Goal: Task Accomplishment & Management: Use online tool/utility

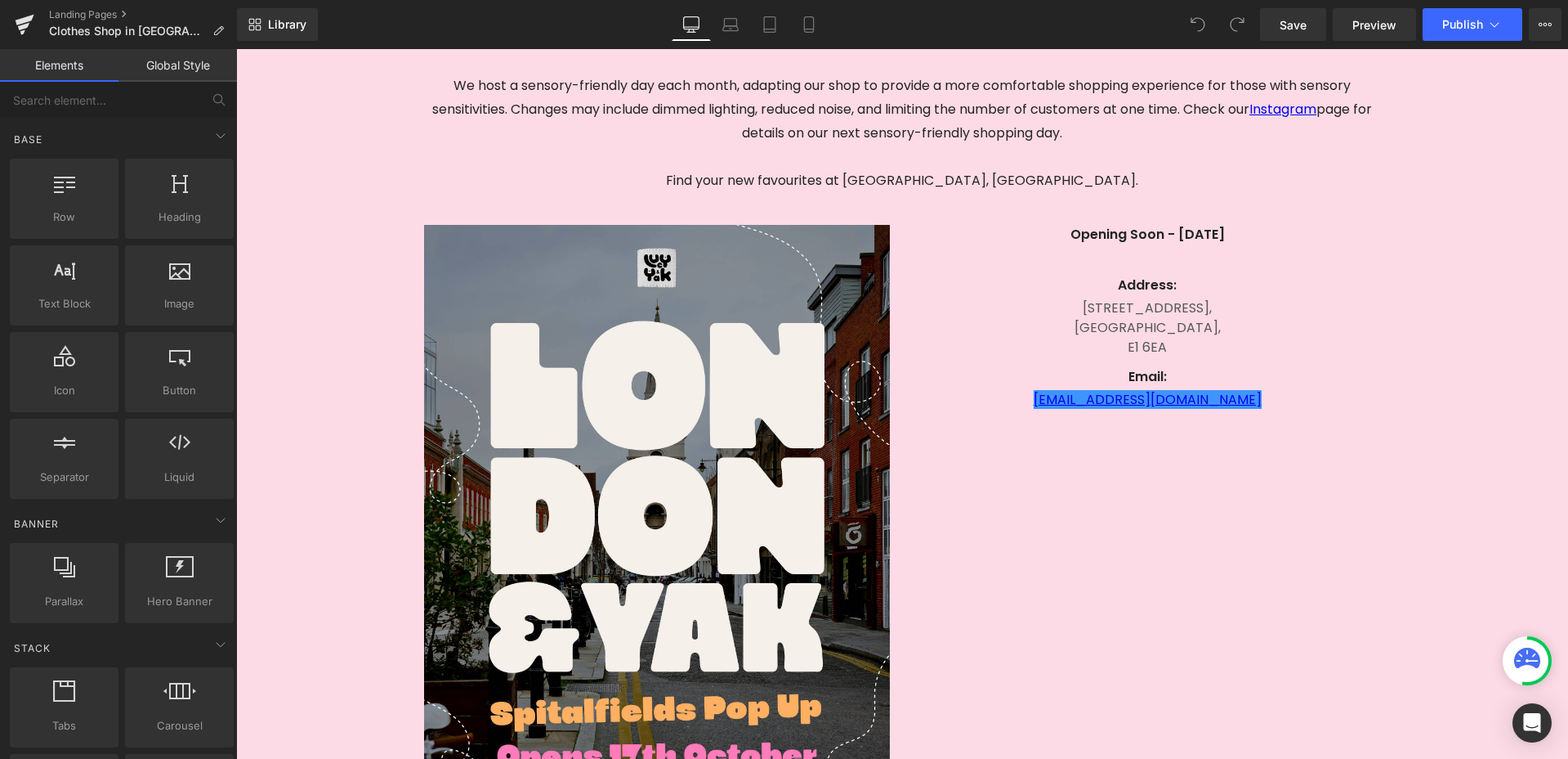
scroll to position [507, 0]
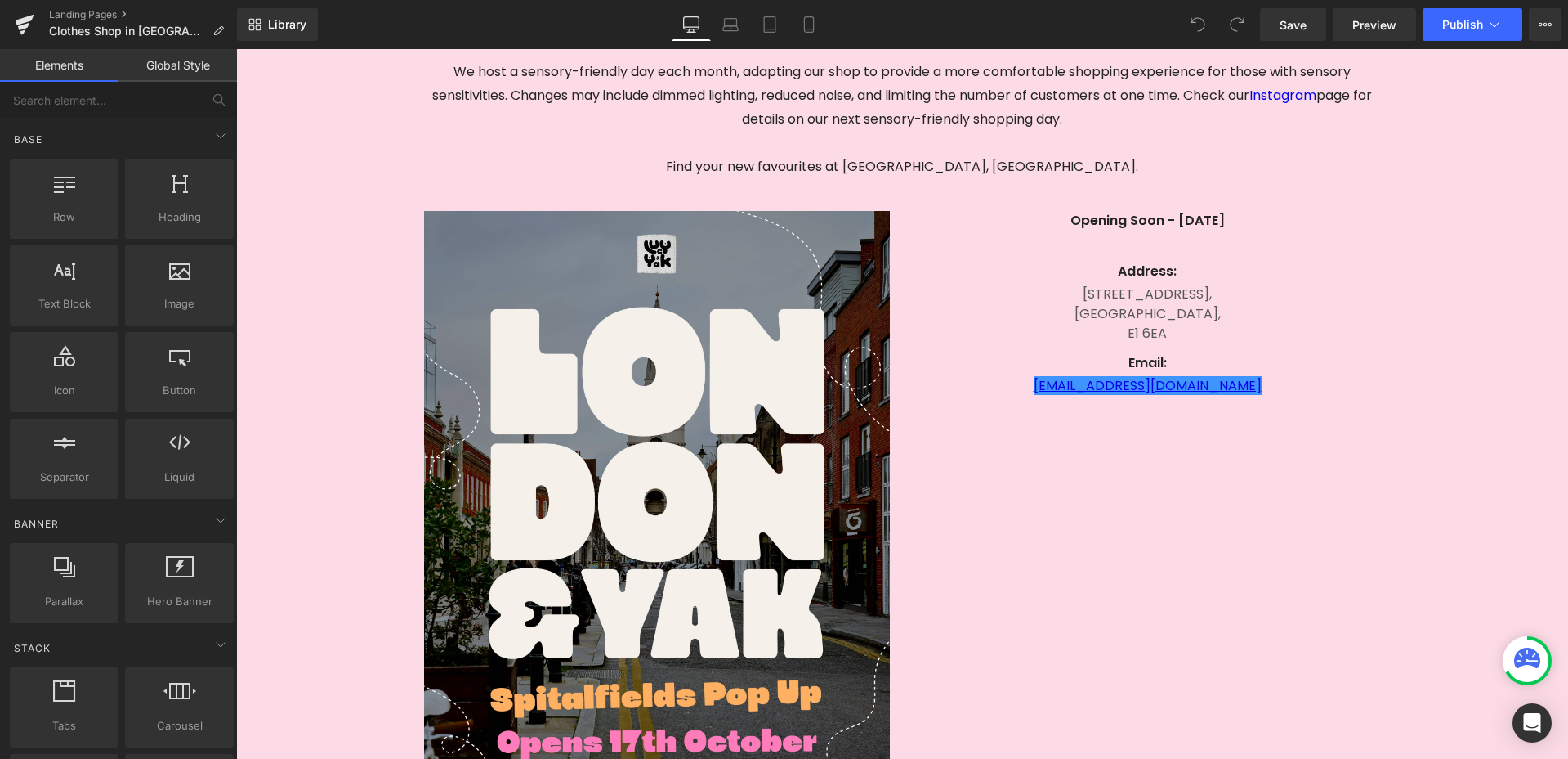
click at [1282, 341] on div "[STREET_ADDRESS] Text Block" at bounding box center [1147, 312] width 466 height 62
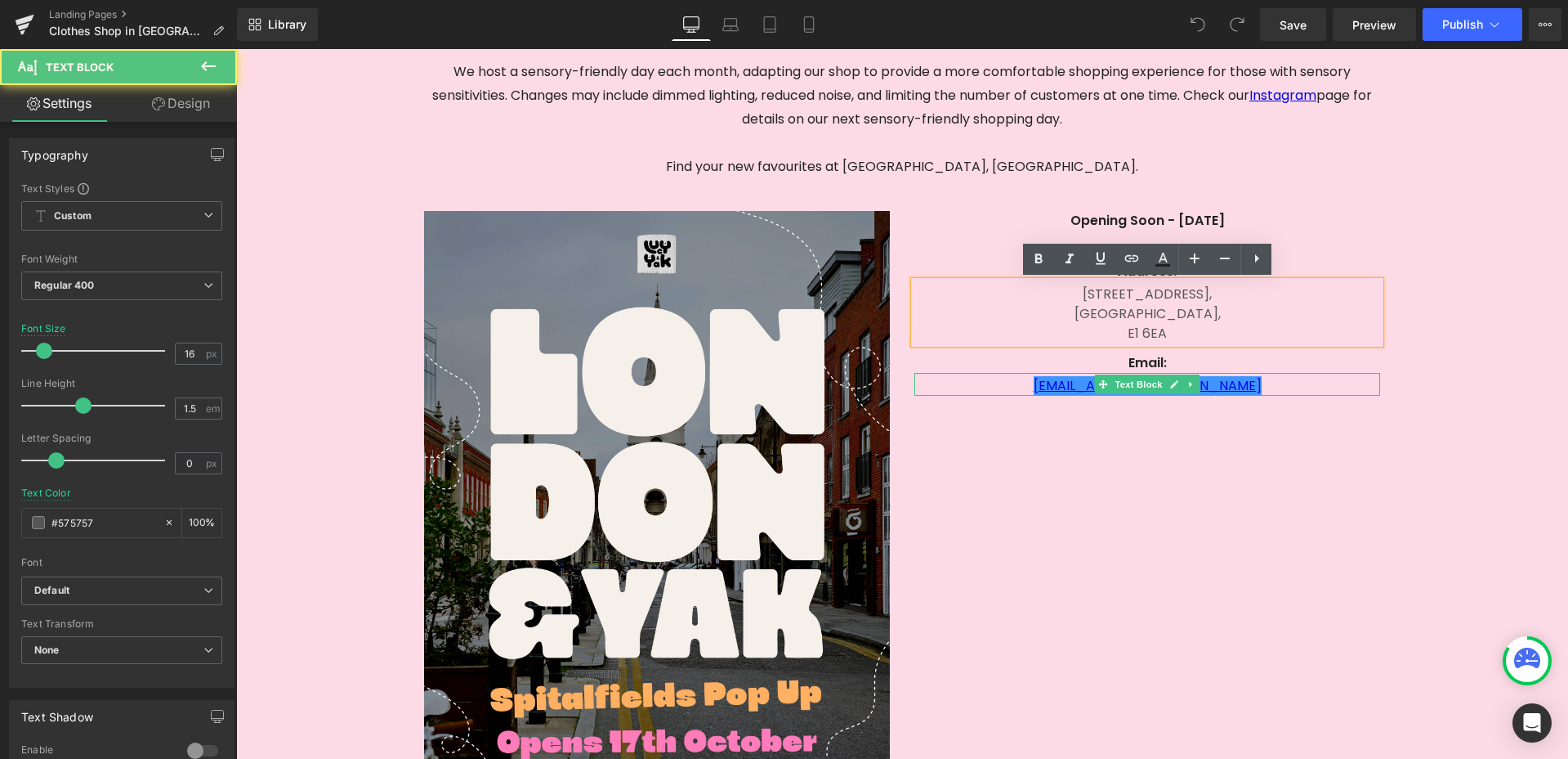
click at [1263, 387] on p "[EMAIL_ADDRESS][DOMAIN_NAME]" at bounding box center [1147, 386] width 466 height 20
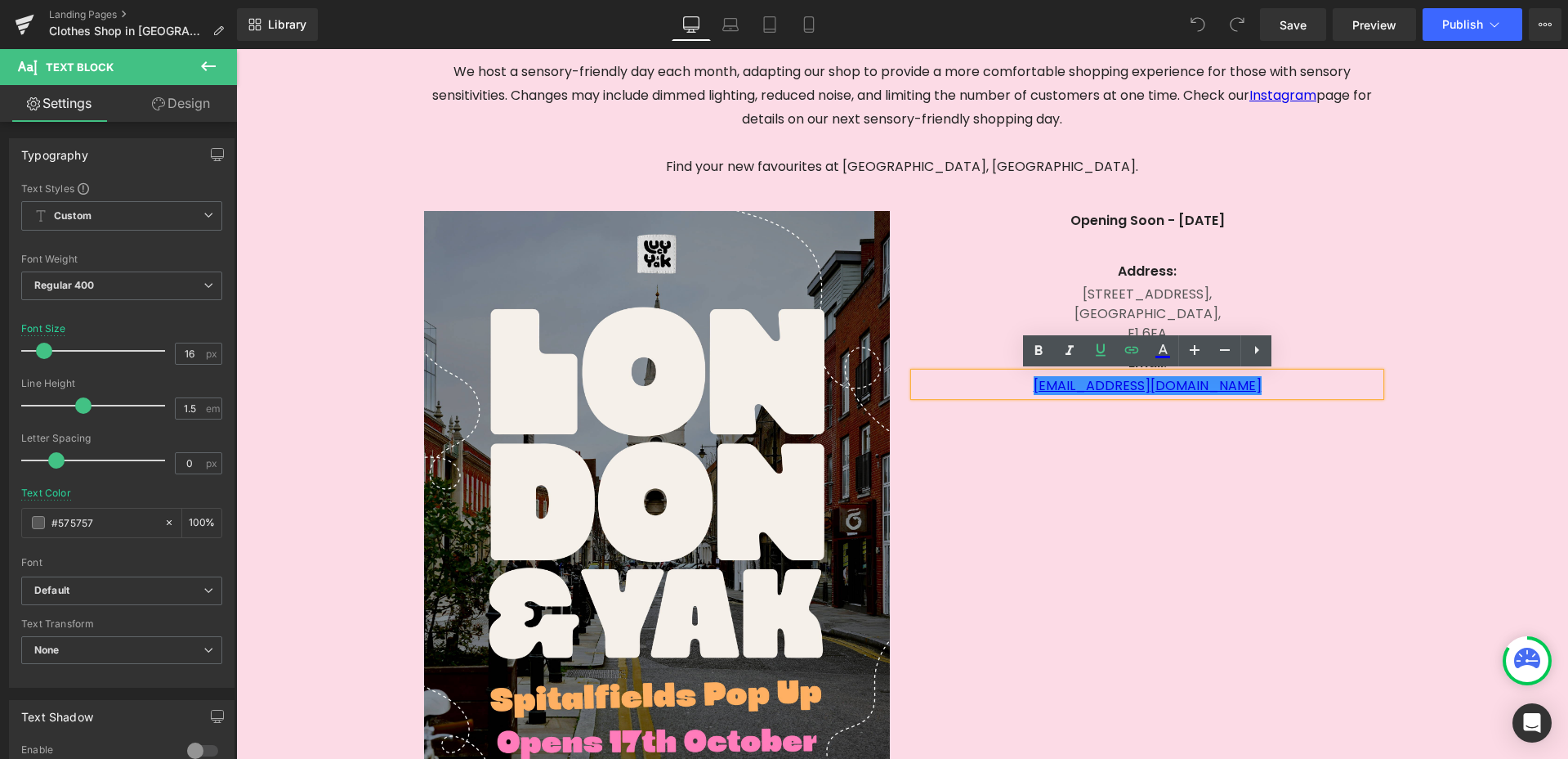
click at [1270, 387] on p "[EMAIL_ADDRESS][DOMAIN_NAME]" at bounding box center [1147, 386] width 466 height 20
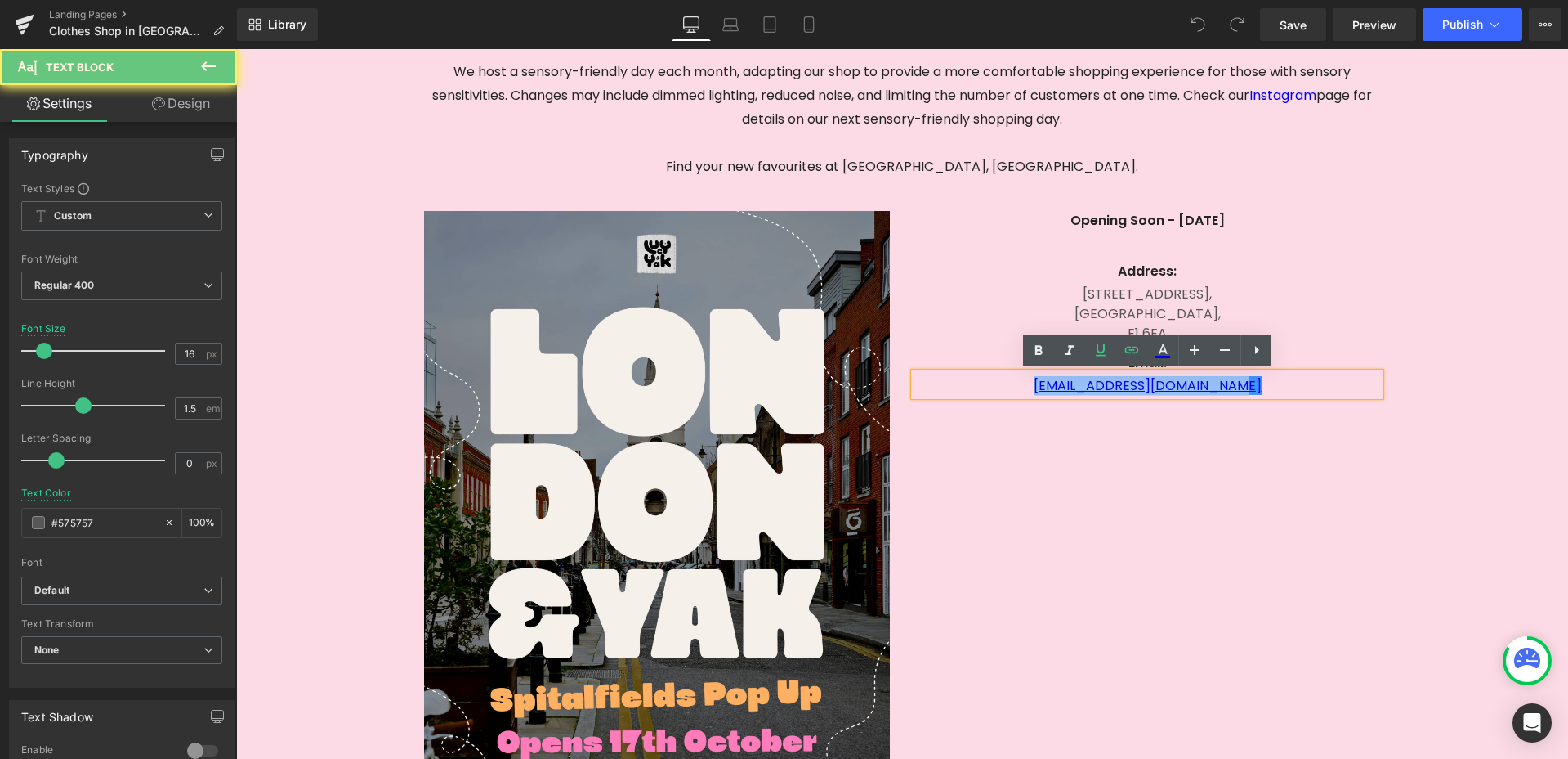
click at [1270, 387] on p "[EMAIL_ADDRESS][DOMAIN_NAME]" at bounding box center [1147, 386] width 466 height 20
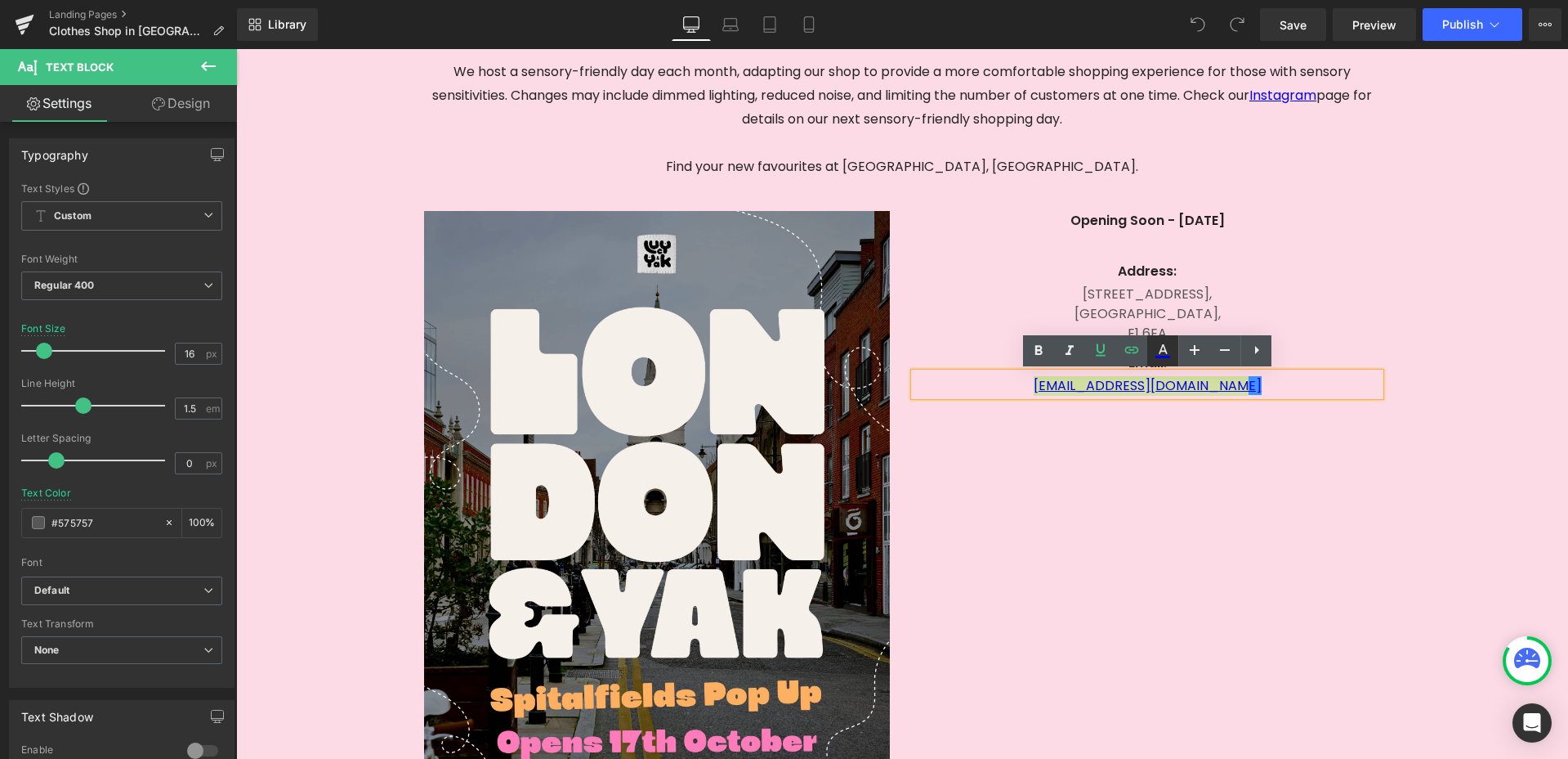
click at [1159, 351] on icon at bounding box center [1163, 348] width 9 height 10
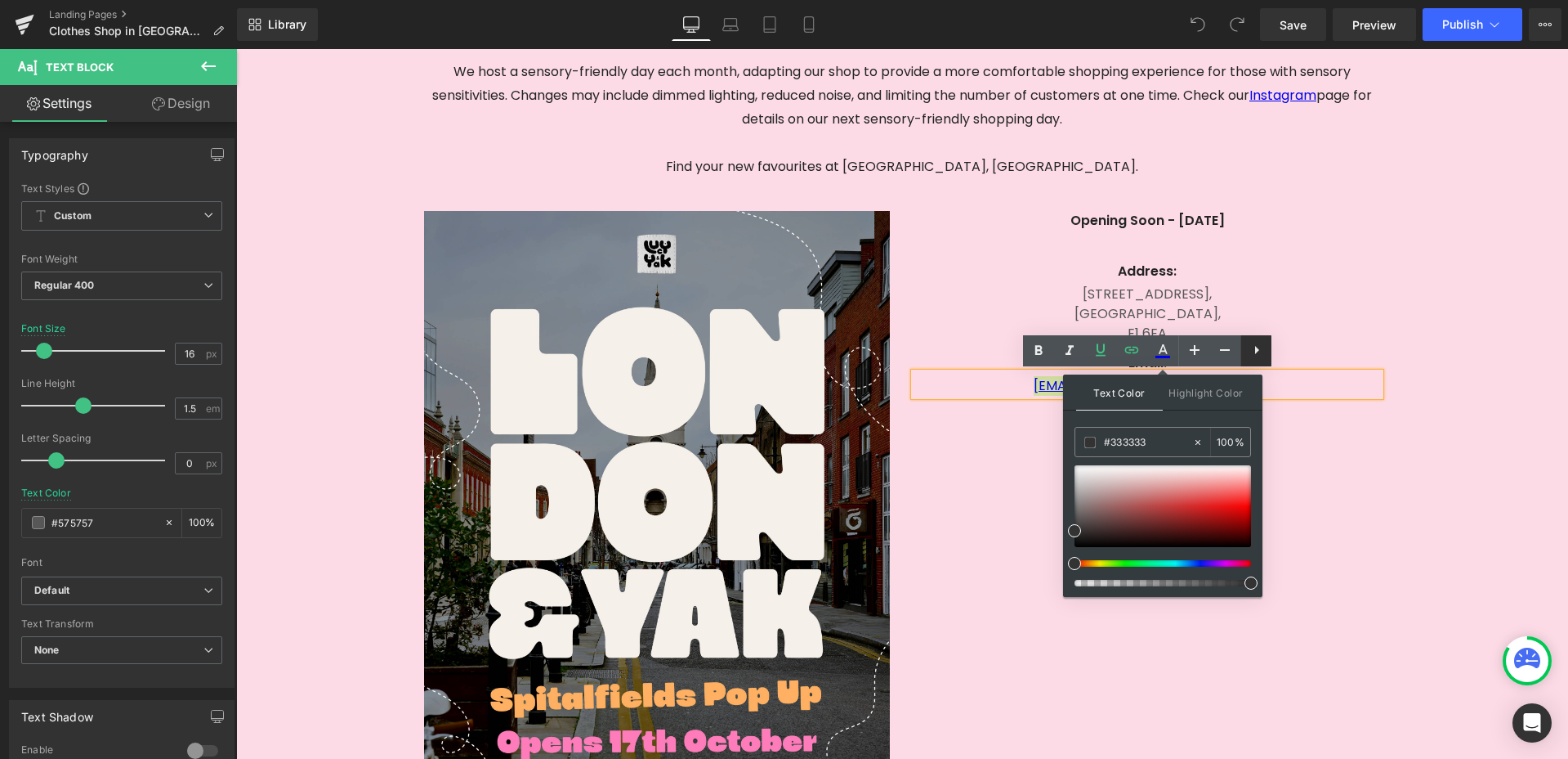
click at [1254, 351] on icon at bounding box center [1257, 350] width 20 height 20
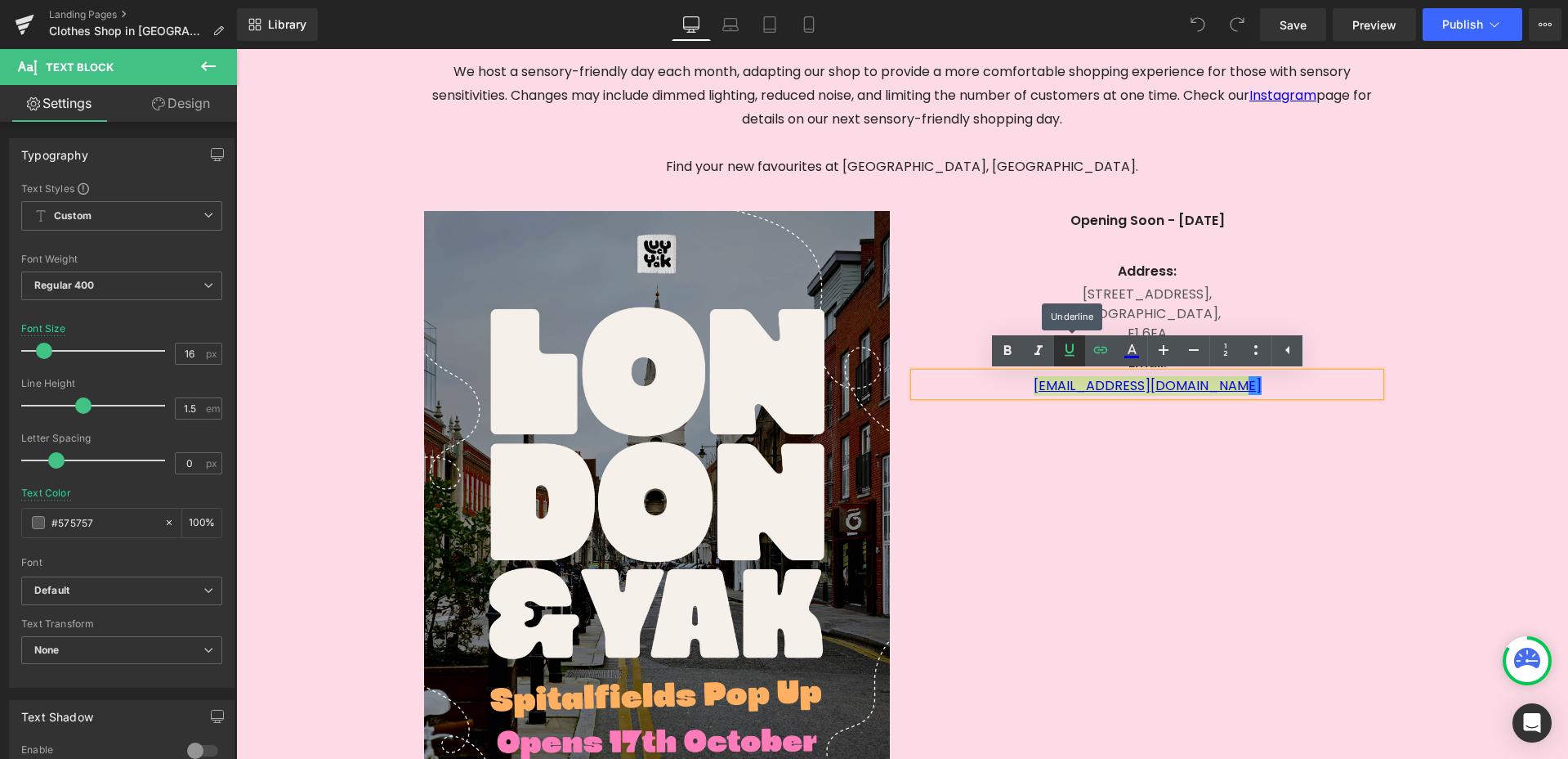
click at [1070, 345] on icon at bounding box center [1070, 350] width 20 height 20
click at [1107, 345] on icon at bounding box center [1101, 350] width 20 height 20
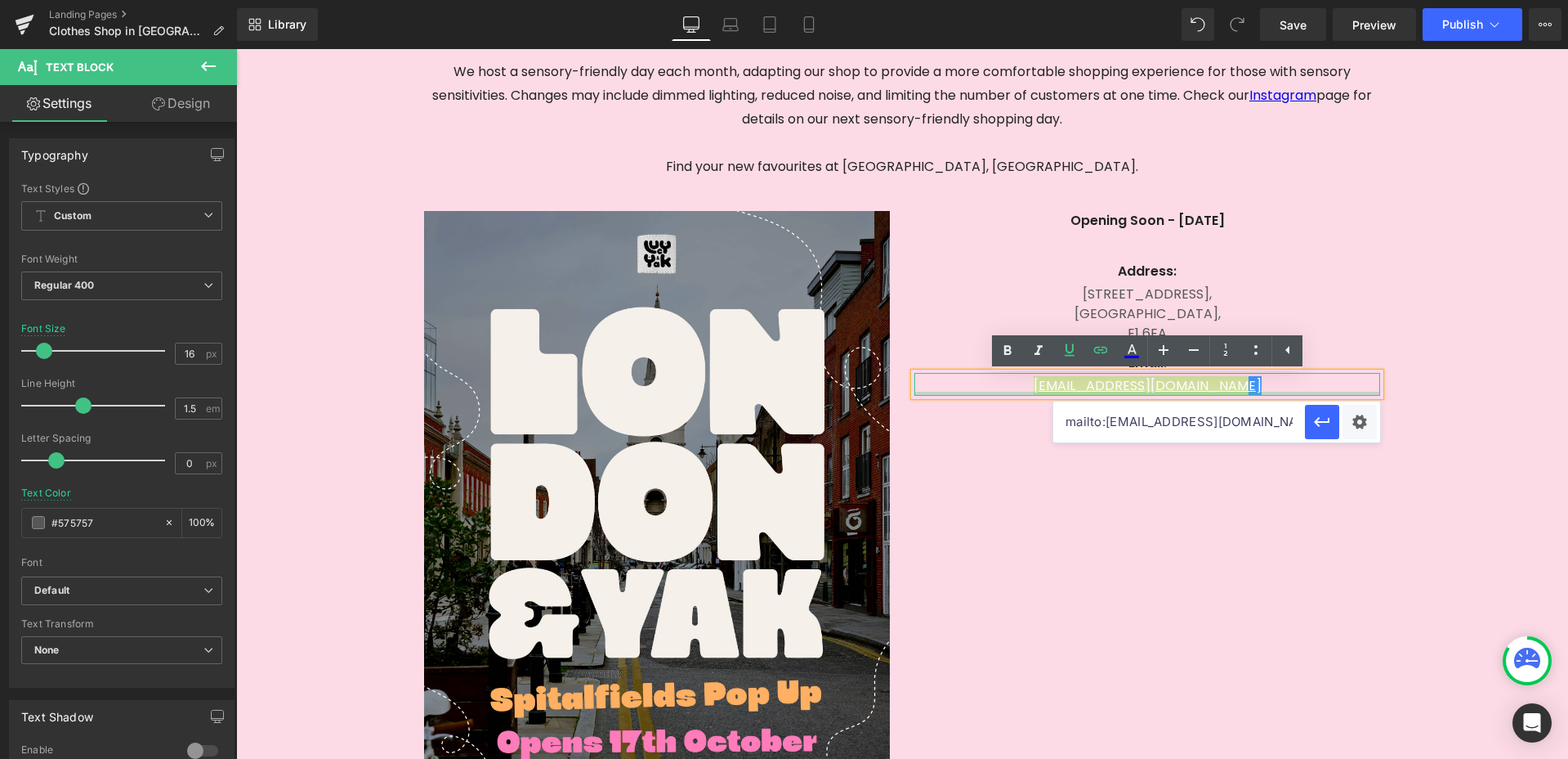
drag, startPoint x: 1338, startPoint y: 392, endPoint x: 1441, endPoint y: 391, distance: 103.0
click at [1338, 392] on div "[EMAIL_ADDRESS][DOMAIN_NAME] Text Block" at bounding box center [1147, 384] width 466 height 23
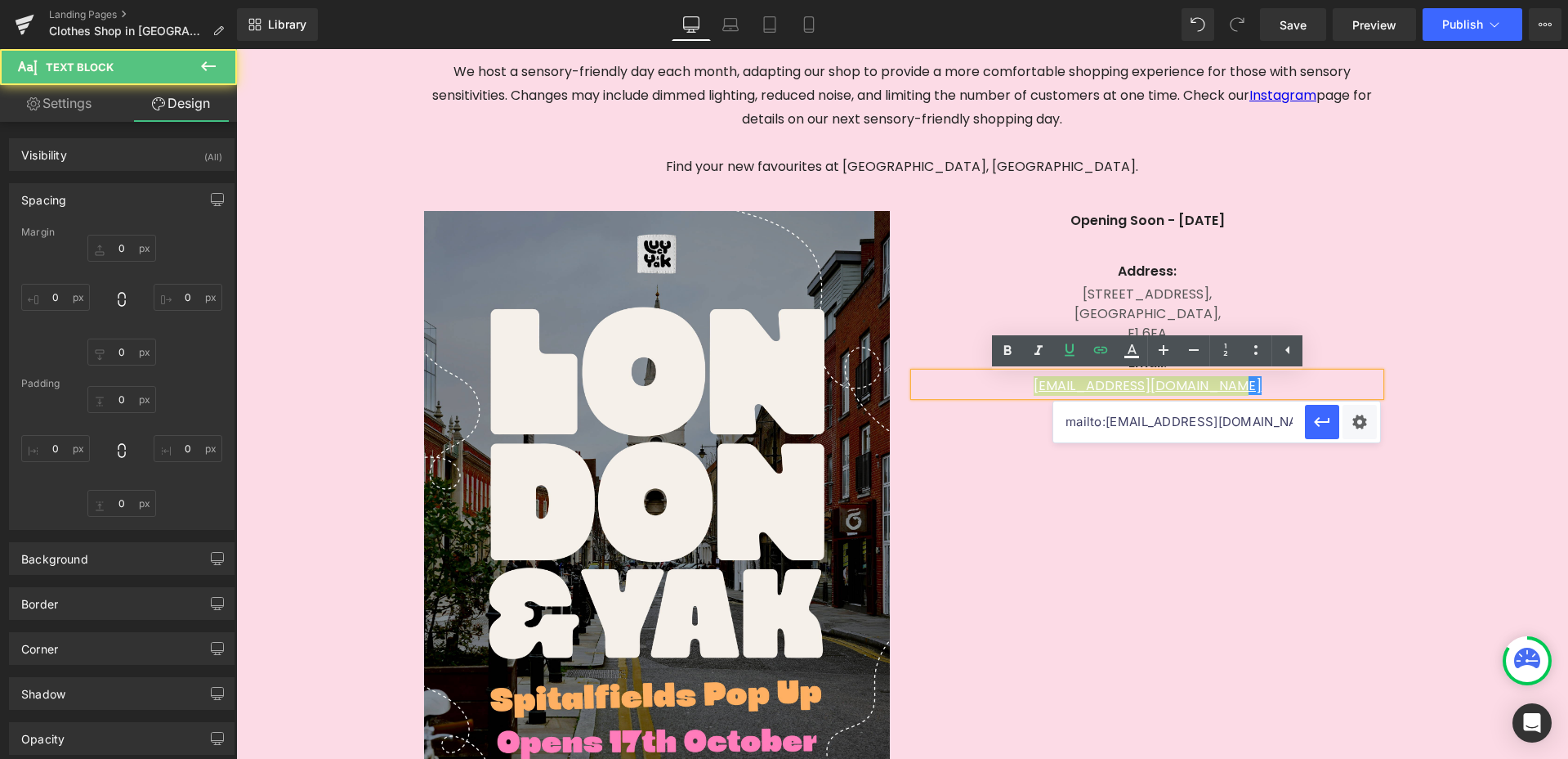
type input "0"
type input "4"
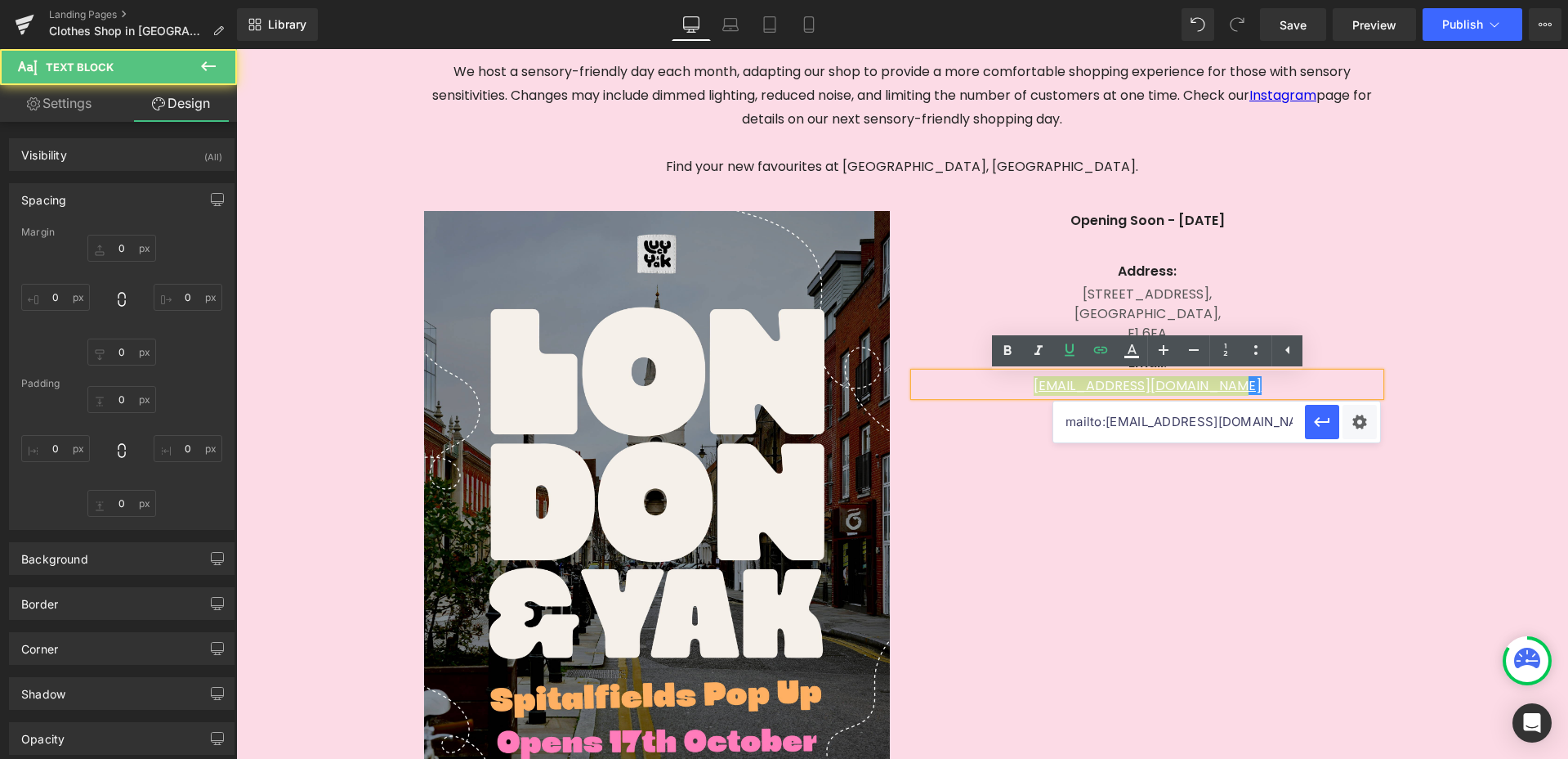
type input "0"
click at [1441, 391] on div "Google Maps Image [GEOGRAPHIC_DATA] - [GEOGRAPHIC_DATA] Text Block Opening Soon…" at bounding box center [902, 621] width 1332 height 1910
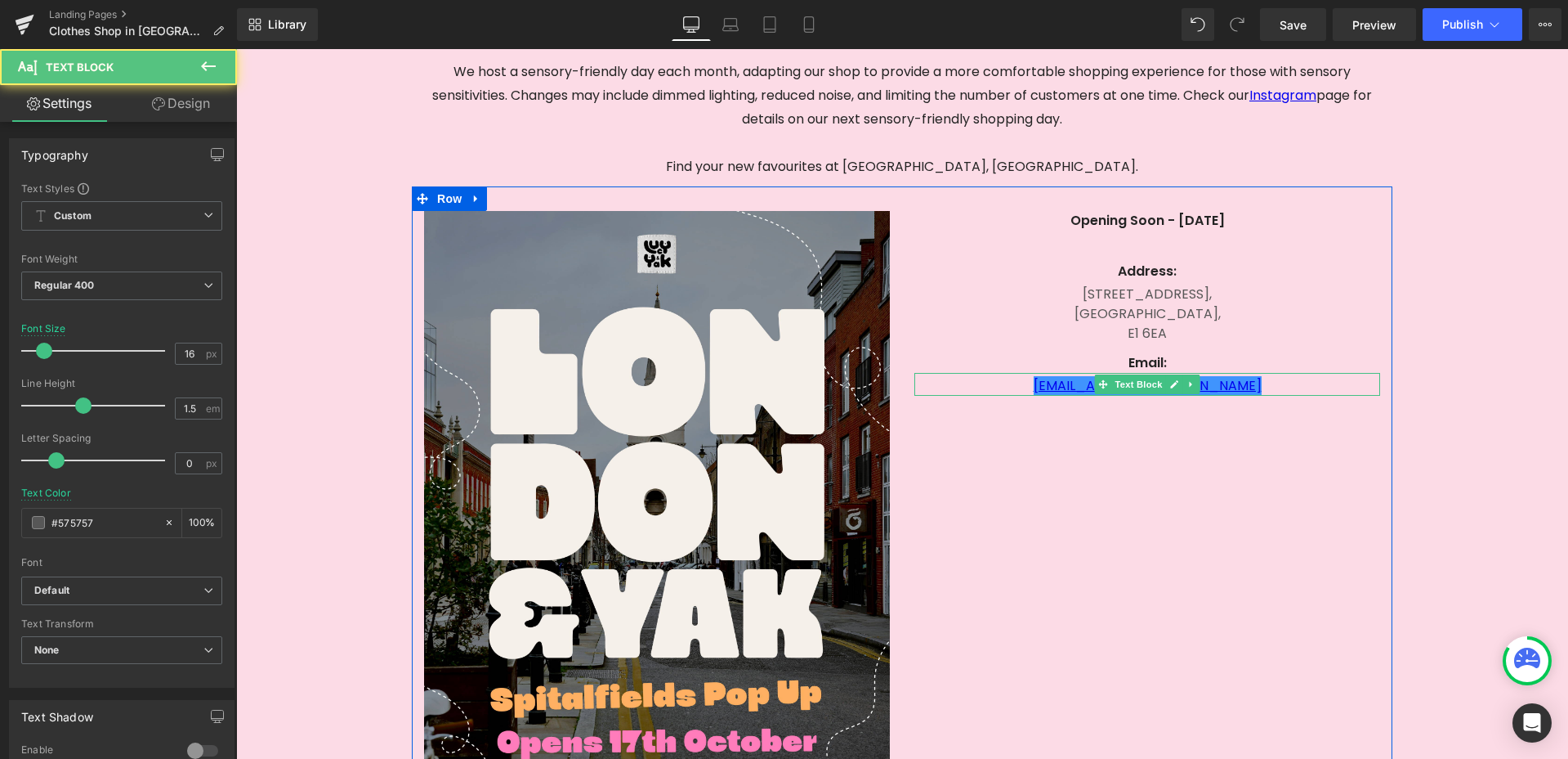
click at [1270, 387] on p "[EMAIL_ADDRESS][DOMAIN_NAME]" at bounding box center [1147, 386] width 466 height 20
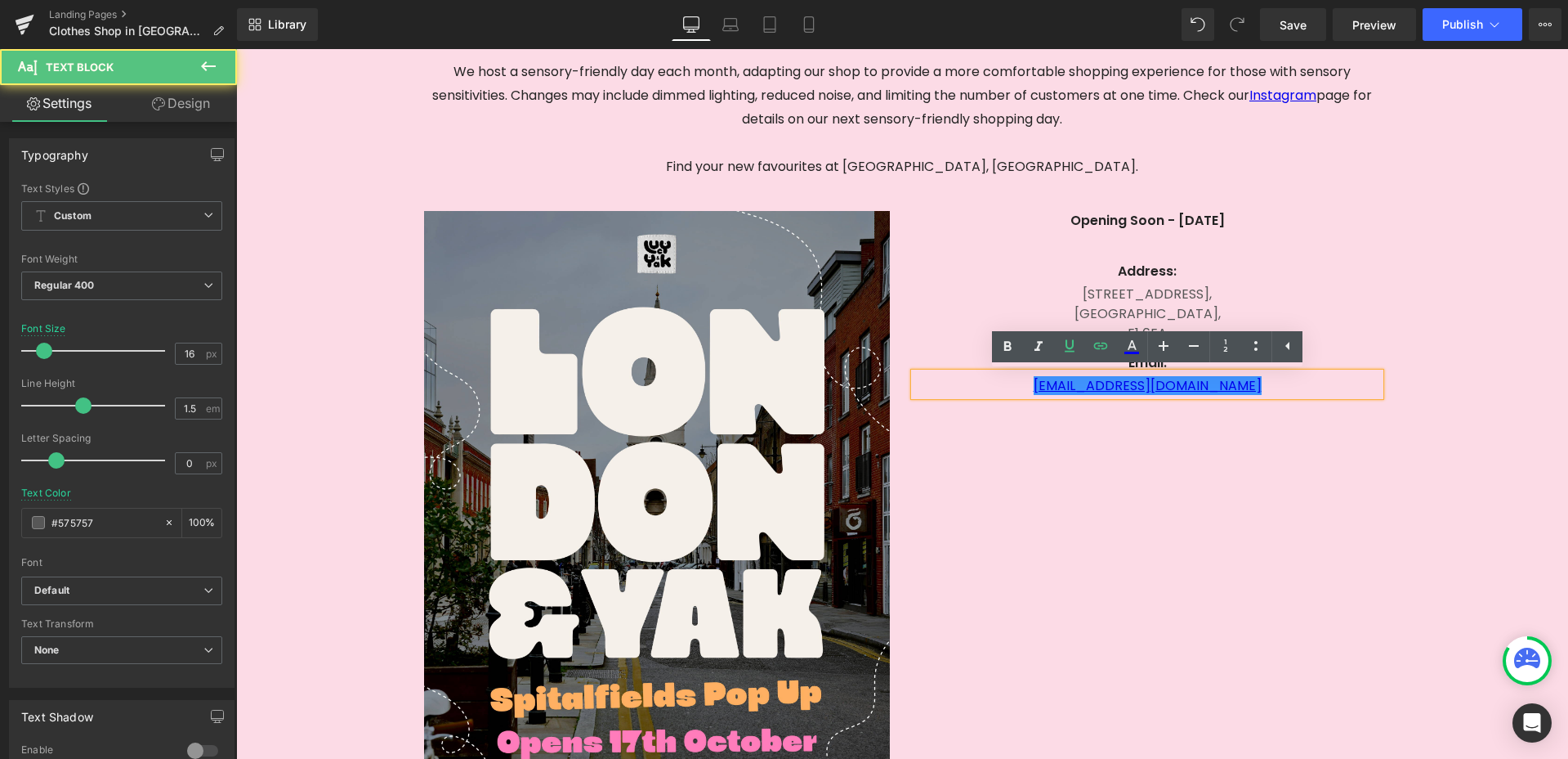
click at [1267, 387] on p "[EMAIL_ADDRESS][DOMAIN_NAME]" at bounding box center [1147, 386] width 466 height 20
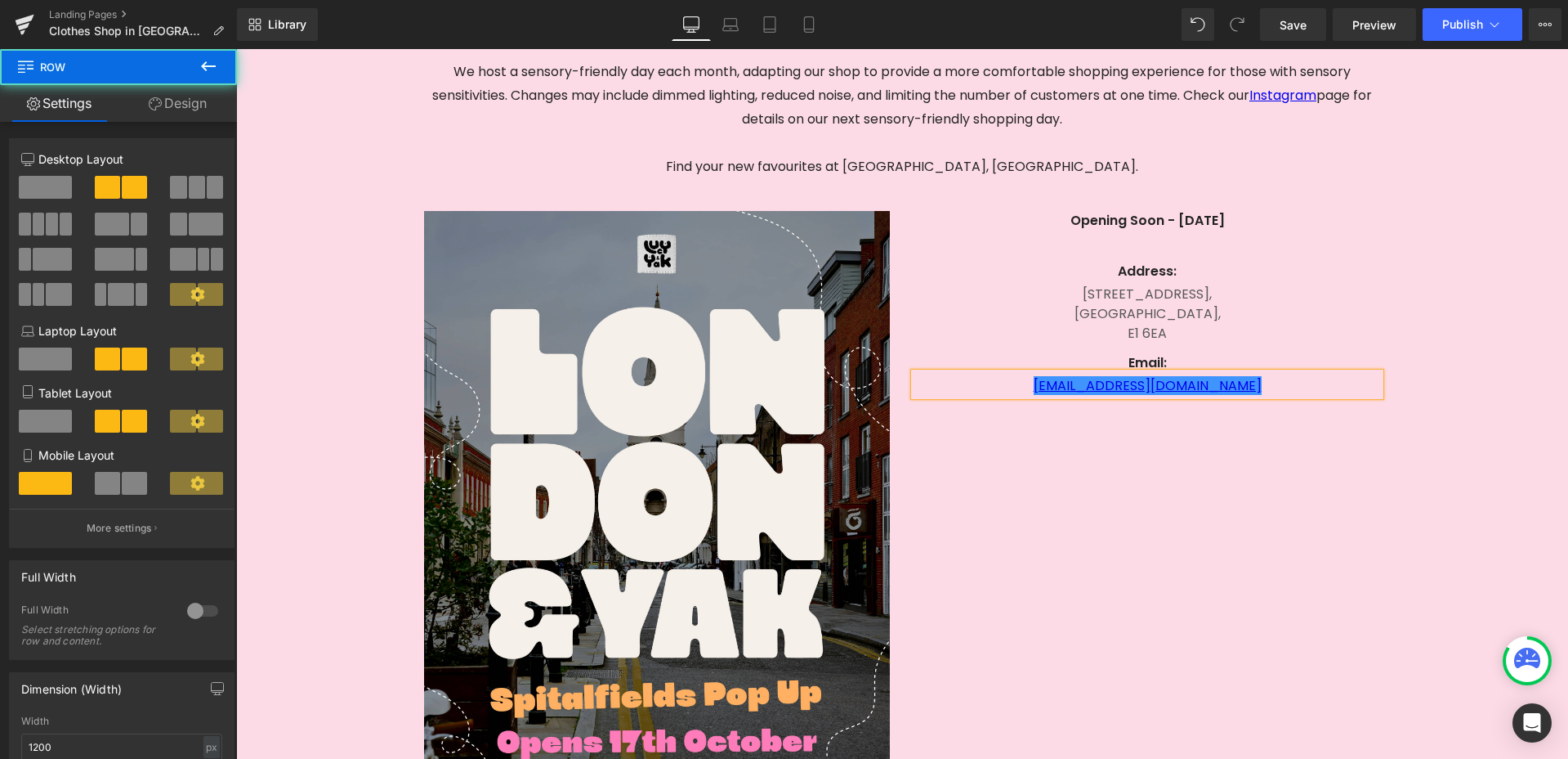
click at [1266, 445] on div "Image Opening Soon - [DATE] Text Block Text Block Address: [GEOGRAPHIC_DATA][ST…" at bounding box center [903, 494] width 981 height 616
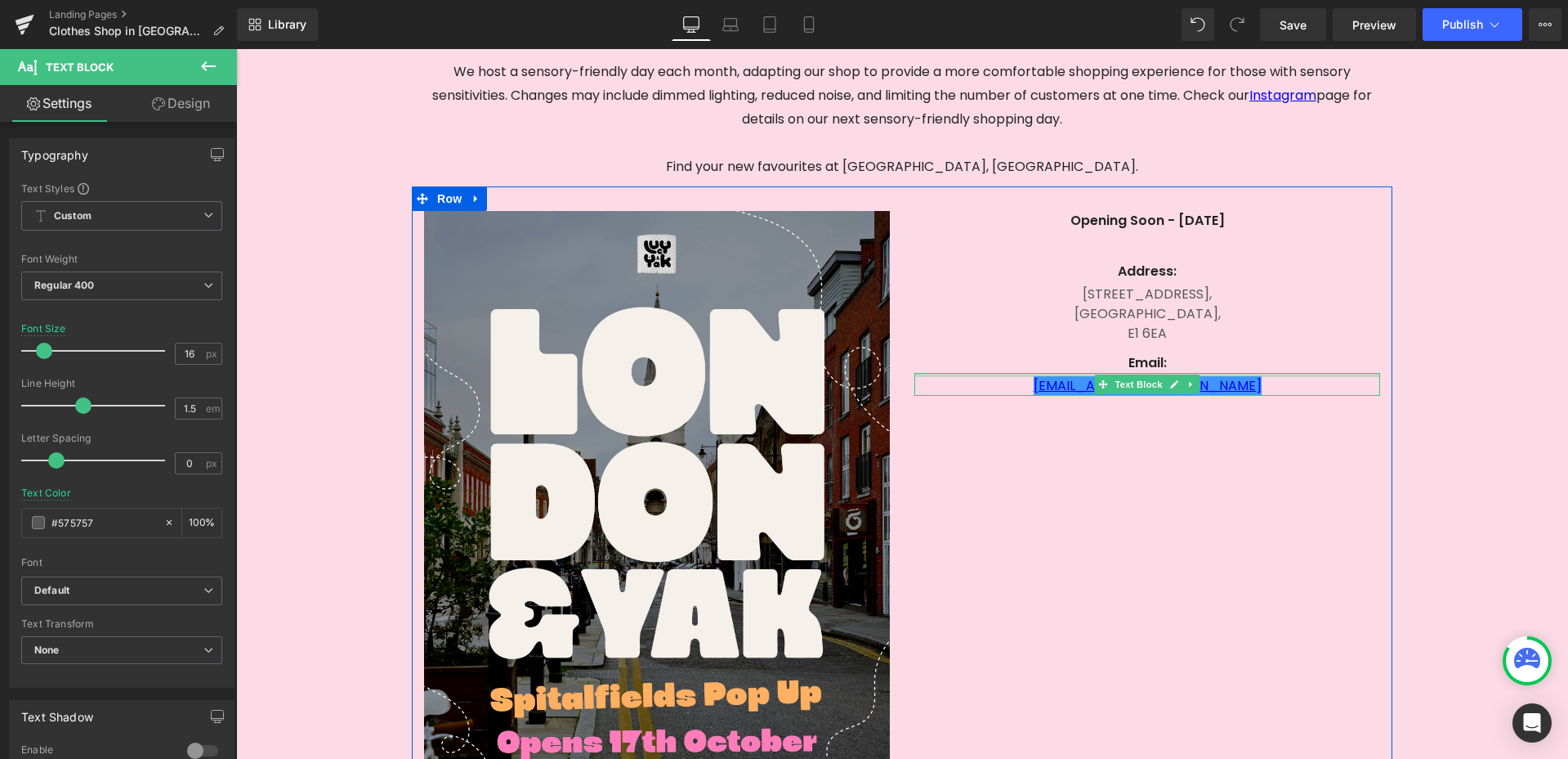
click at [1263, 377] on div "[EMAIL_ADDRESS][DOMAIN_NAME] Text Block" at bounding box center [1147, 384] width 466 height 23
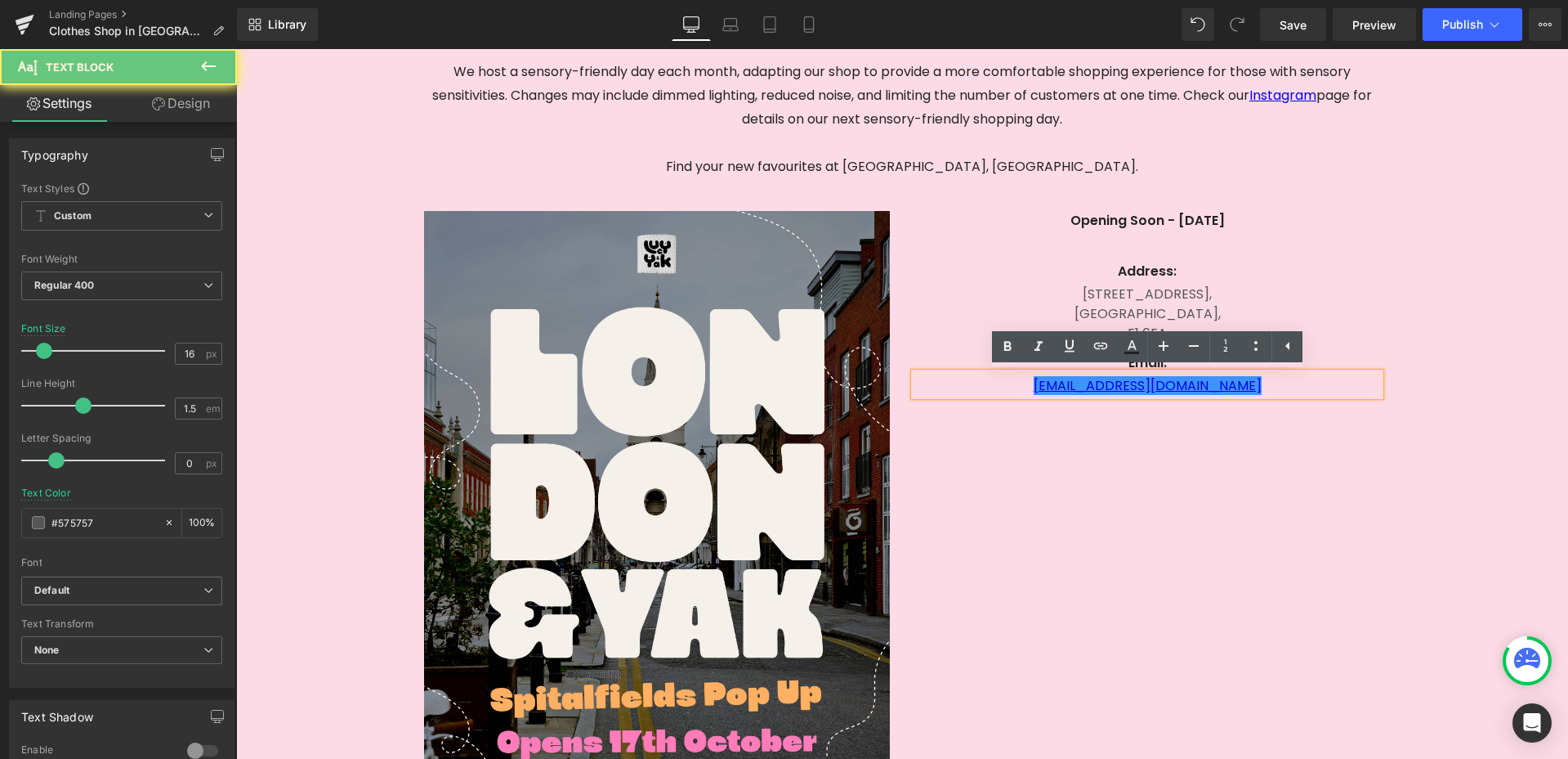
click at [1260, 384] on p "[EMAIL_ADDRESS][DOMAIN_NAME]" at bounding box center [1147, 386] width 466 height 20
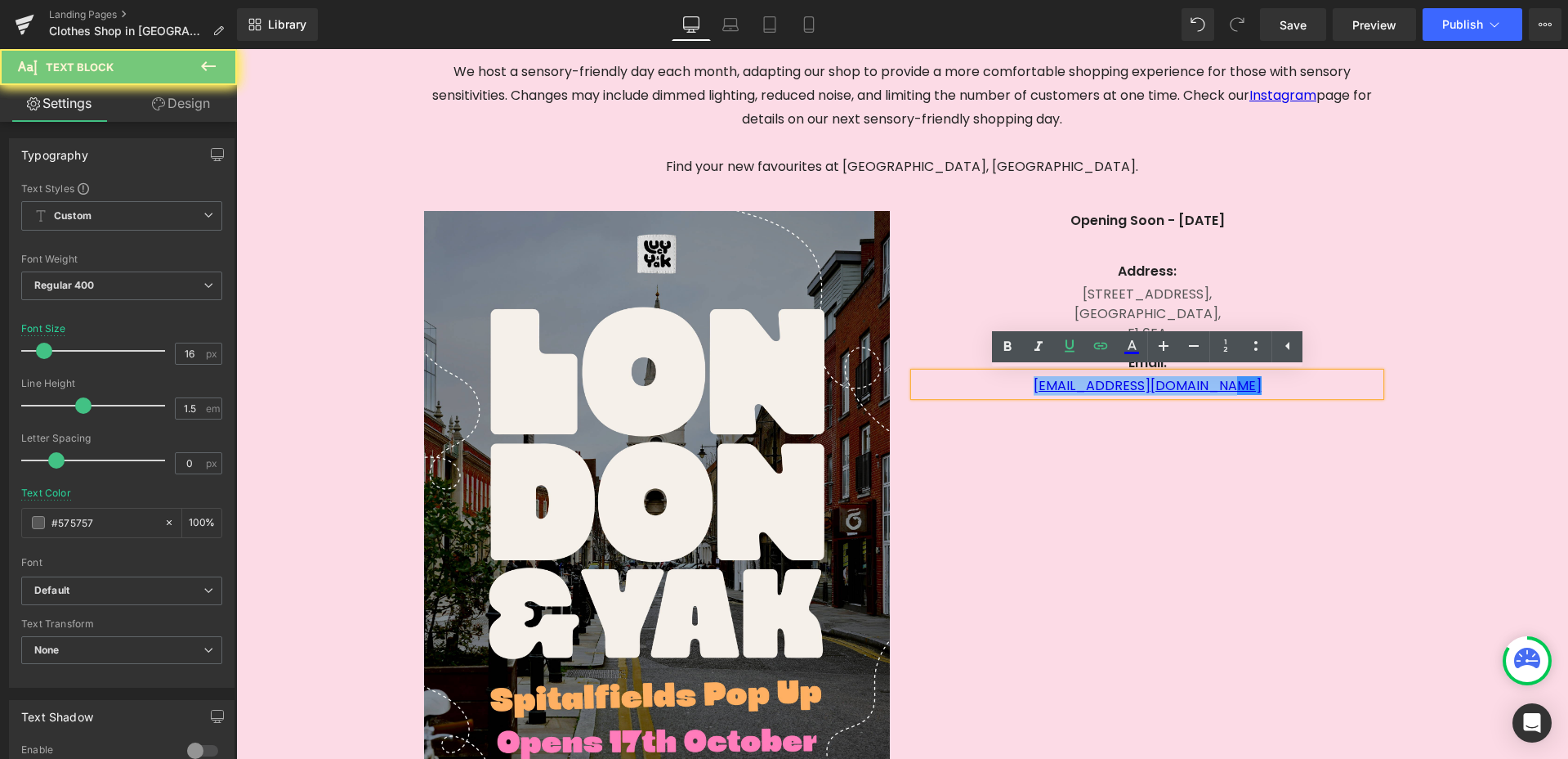
click at [1260, 384] on p "[EMAIL_ADDRESS][DOMAIN_NAME]" at bounding box center [1147, 386] width 466 height 20
drag, startPoint x: 1260, startPoint y: 384, endPoint x: 1070, endPoint y: 380, distance: 190.0
click at [1069, 380] on p "[EMAIL_ADDRESS][DOMAIN_NAME]" at bounding box center [1147, 386] width 466 height 20
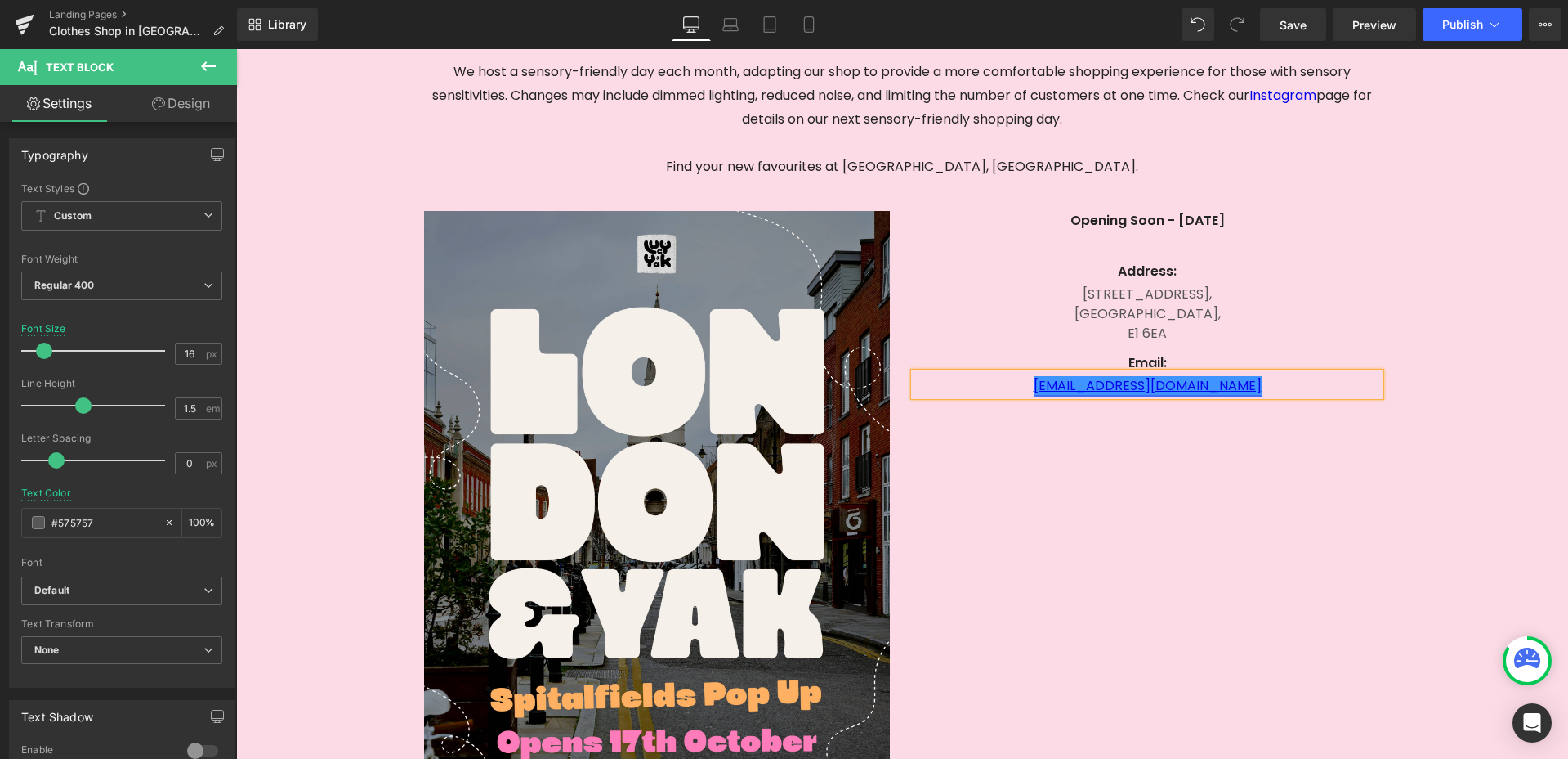
click at [1070, 380] on link "[EMAIL_ADDRESS][DOMAIN_NAME]" at bounding box center [1147, 385] width 228 height 19
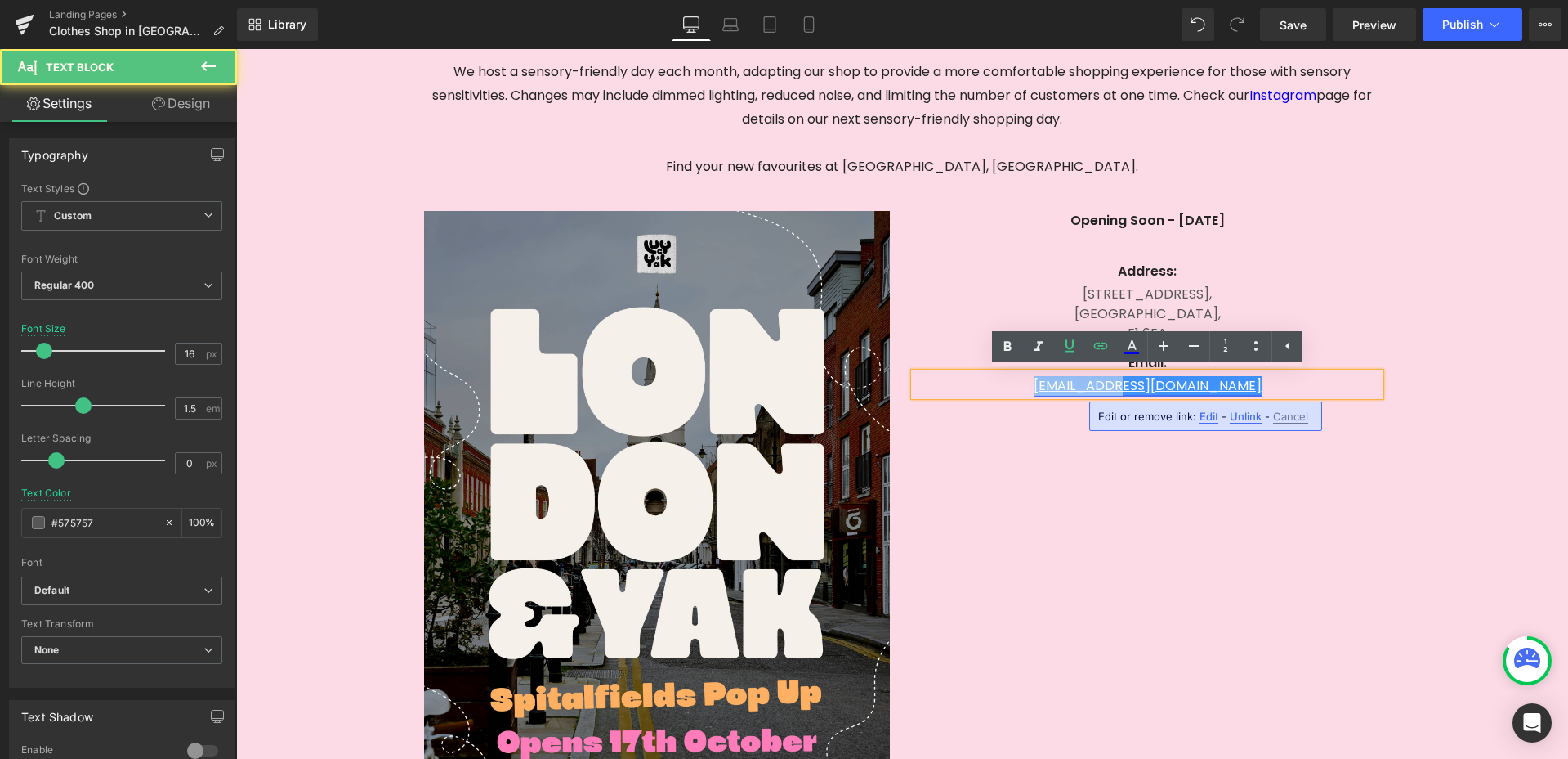
click at [1070, 380] on link "[EMAIL_ADDRESS][DOMAIN_NAME]" at bounding box center [1147, 385] width 228 height 19
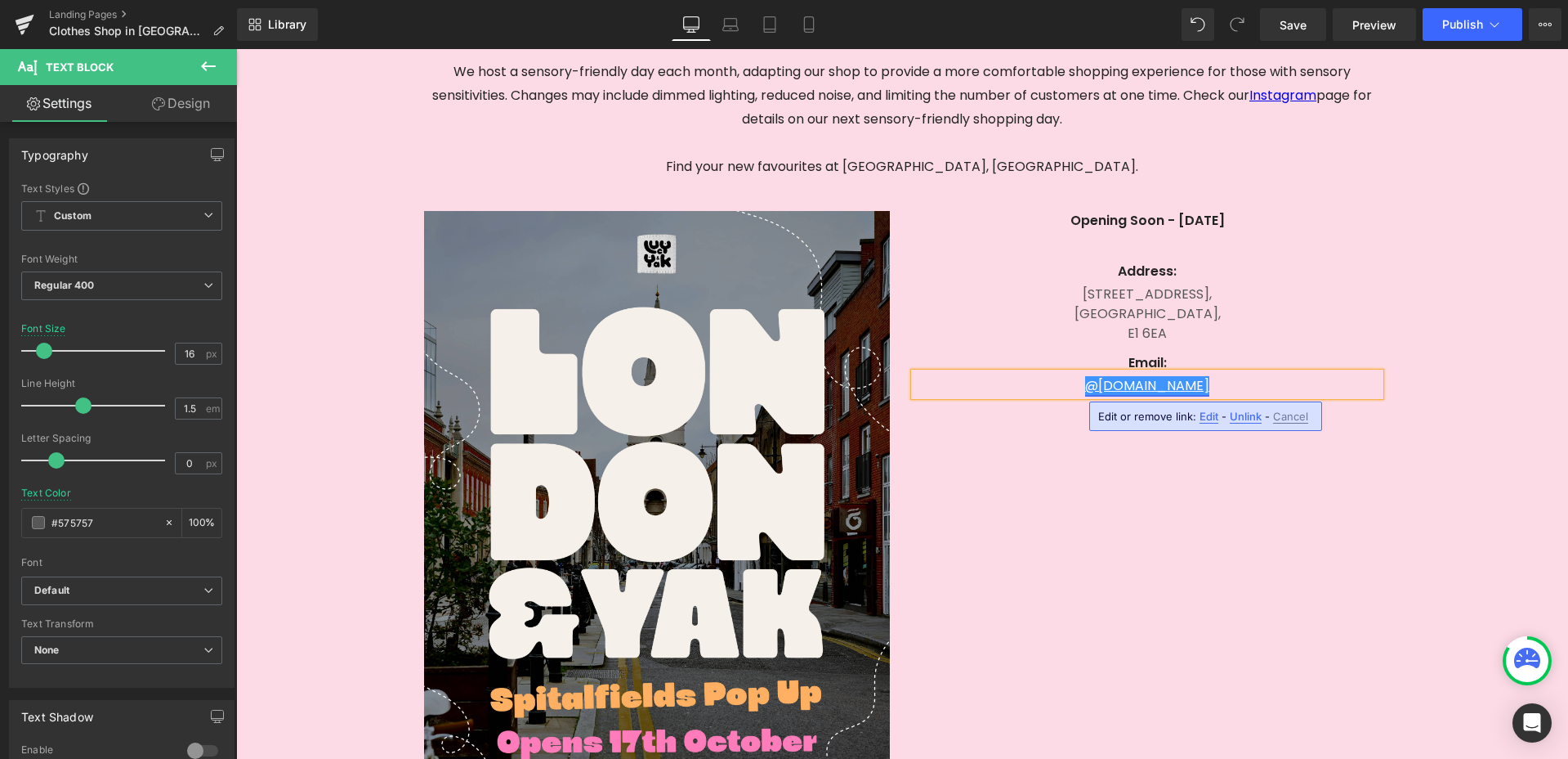
click at [1161, 386] on link "@[DOMAIN_NAME]" at bounding box center [1147, 385] width 124 height 19
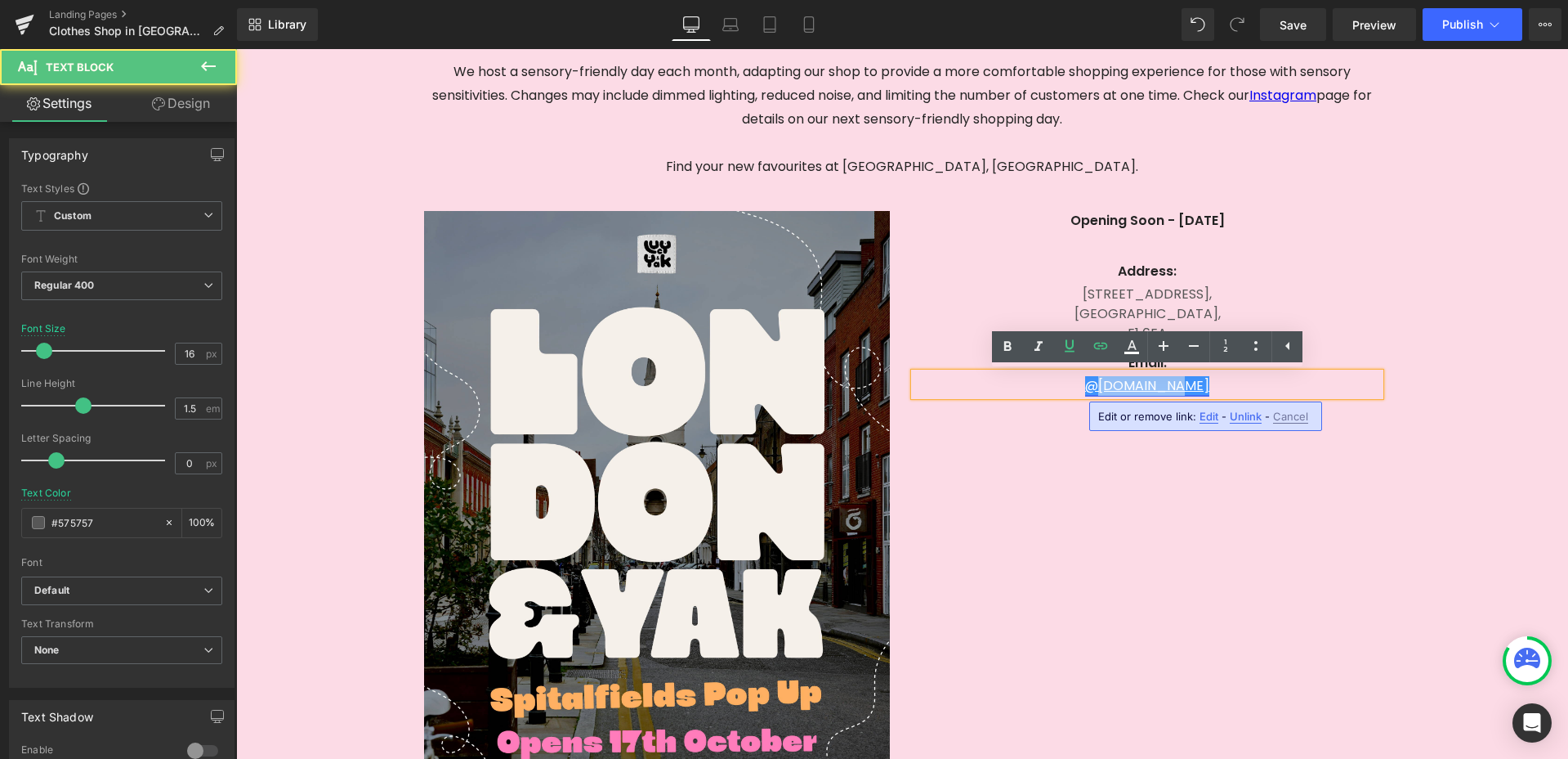
click at [1161, 386] on link "@[DOMAIN_NAME]" at bounding box center [1147, 385] width 124 height 19
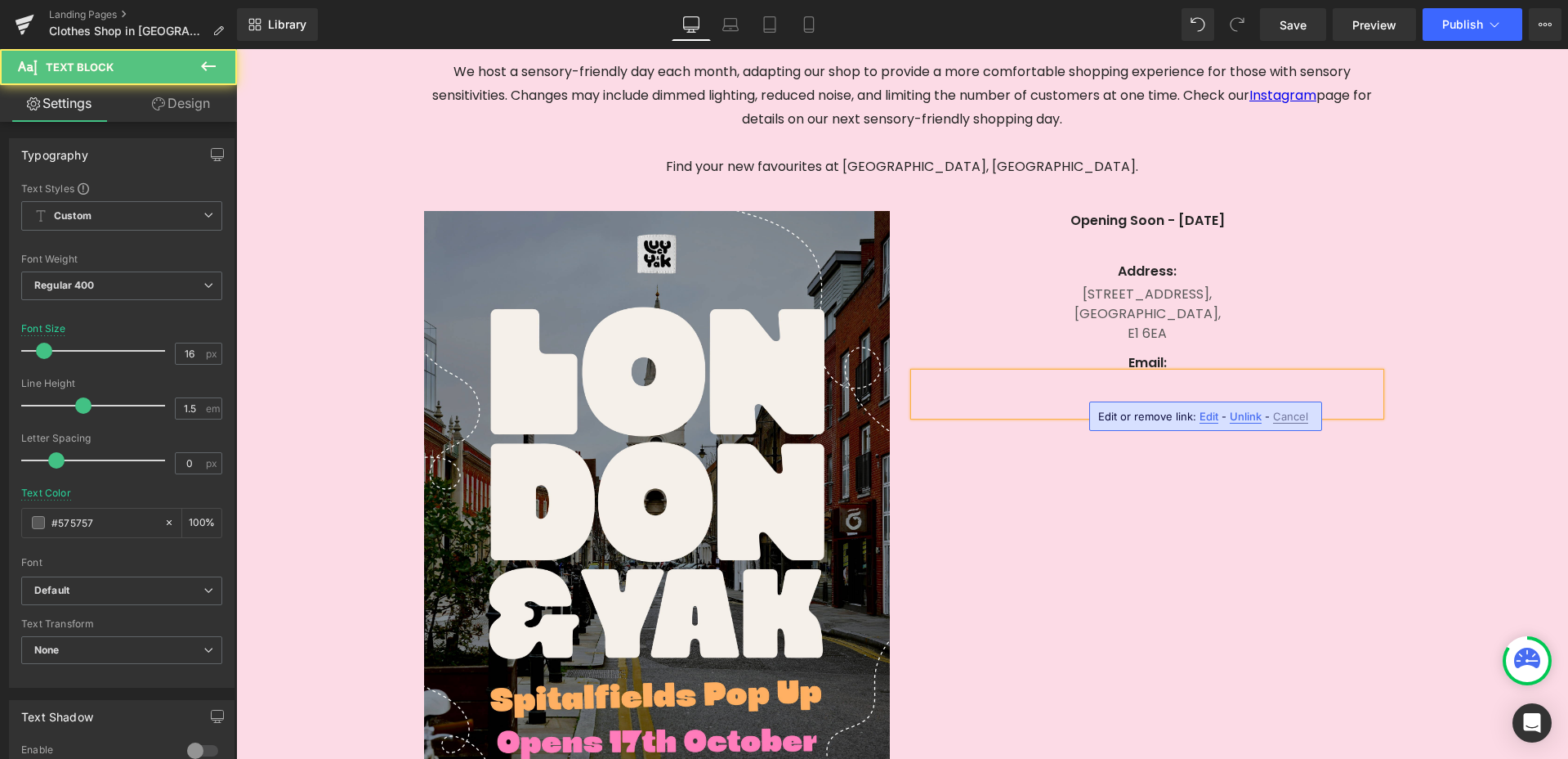
click at [1199, 387] on div "To enrich screen reader interactions, please activate Accessibility in Grammarl…" at bounding box center [1147, 394] width 466 height 43
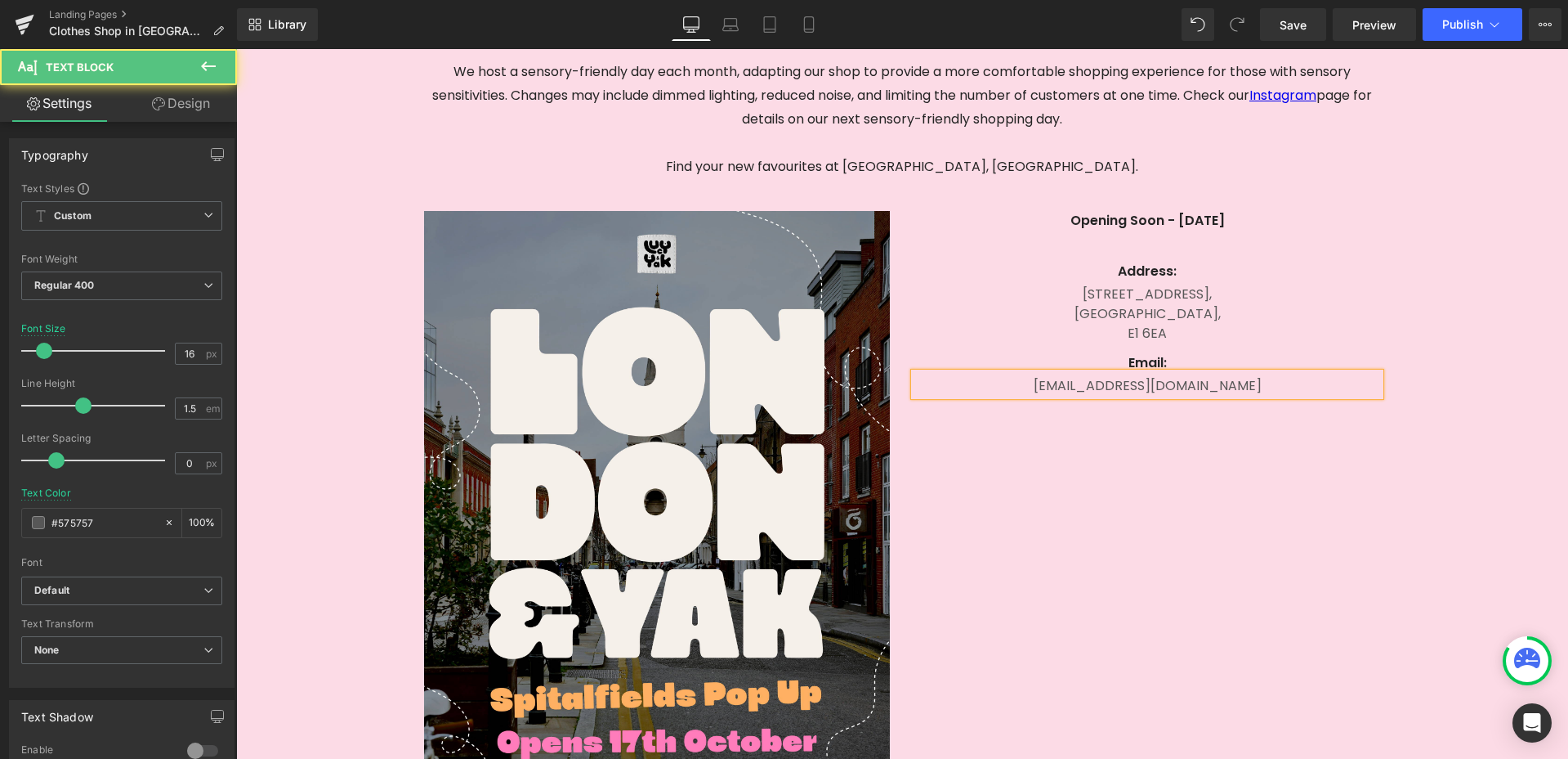
click at [1164, 387] on div "[EMAIL_ADDRESS][DOMAIN_NAME]" at bounding box center [1147, 384] width 466 height 23
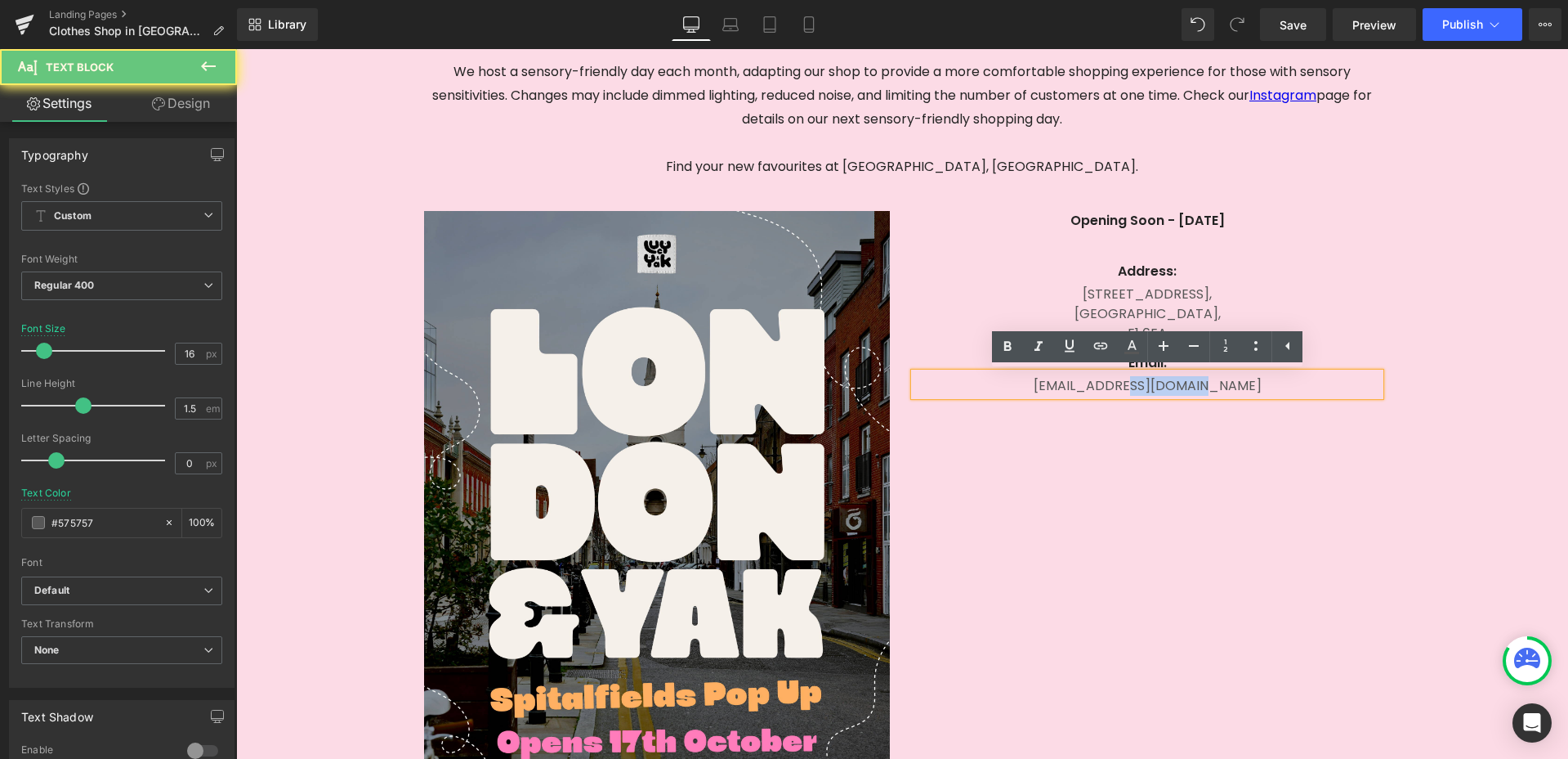
click at [1164, 387] on div "[EMAIL_ADDRESS][DOMAIN_NAME]" at bounding box center [1147, 384] width 466 height 23
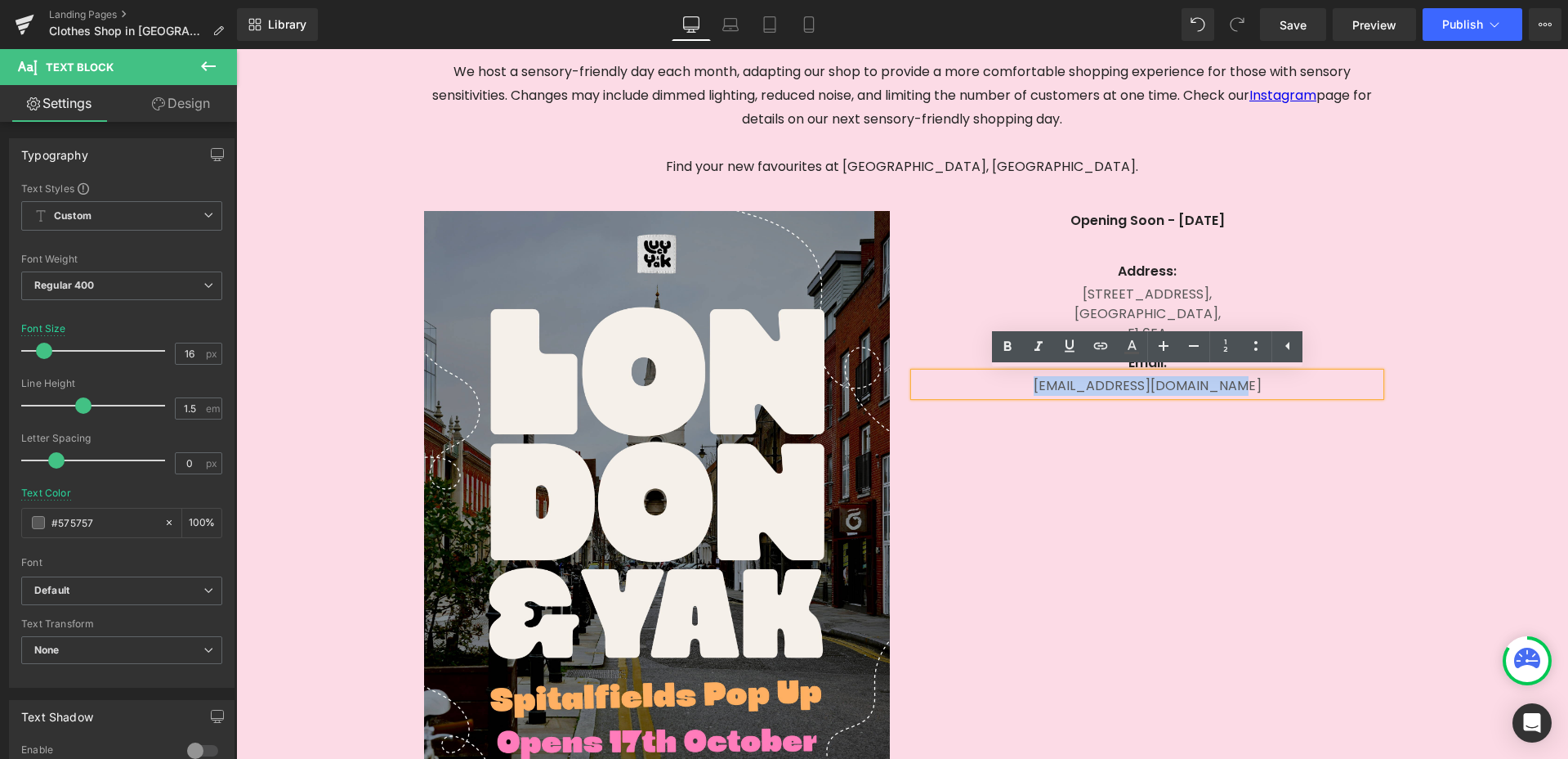
copy div "[EMAIL_ADDRESS][DOMAIN_NAME]"
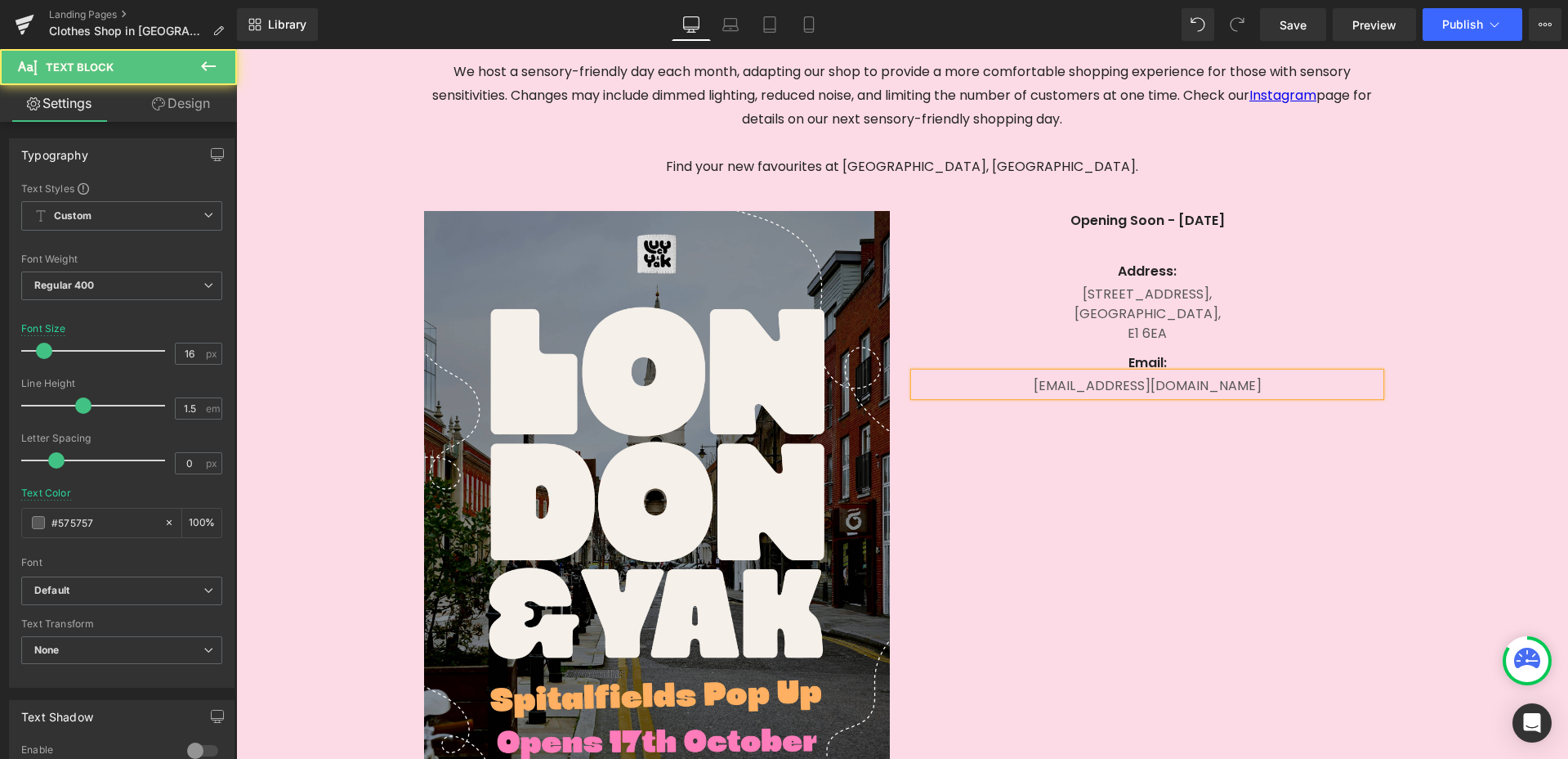
drag, startPoint x: 1301, startPoint y: 380, endPoint x: 1227, endPoint y: 382, distance: 74.0
click at [1301, 380] on div "[EMAIL_ADDRESS][DOMAIN_NAME]" at bounding box center [1147, 384] width 466 height 23
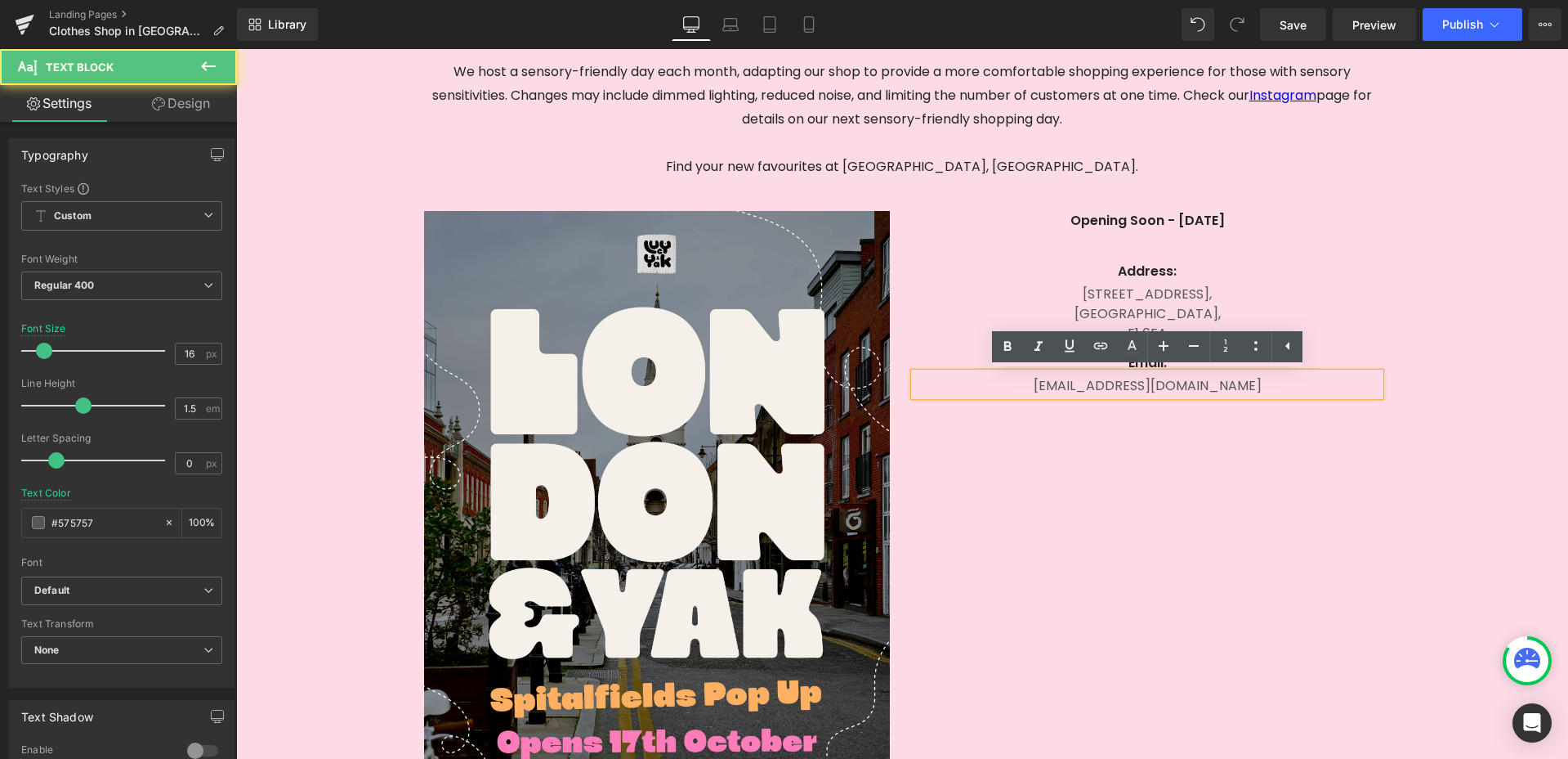
click at [1197, 381] on div "[EMAIL_ADDRESS][DOMAIN_NAME]" at bounding box center [1147, 384] width 466 height 23
click at [1197, 382] on div "[EMAIL_ADDRESS][DOMAIN_NAME]" at bounding box center [1147, 384] width 466 height 23
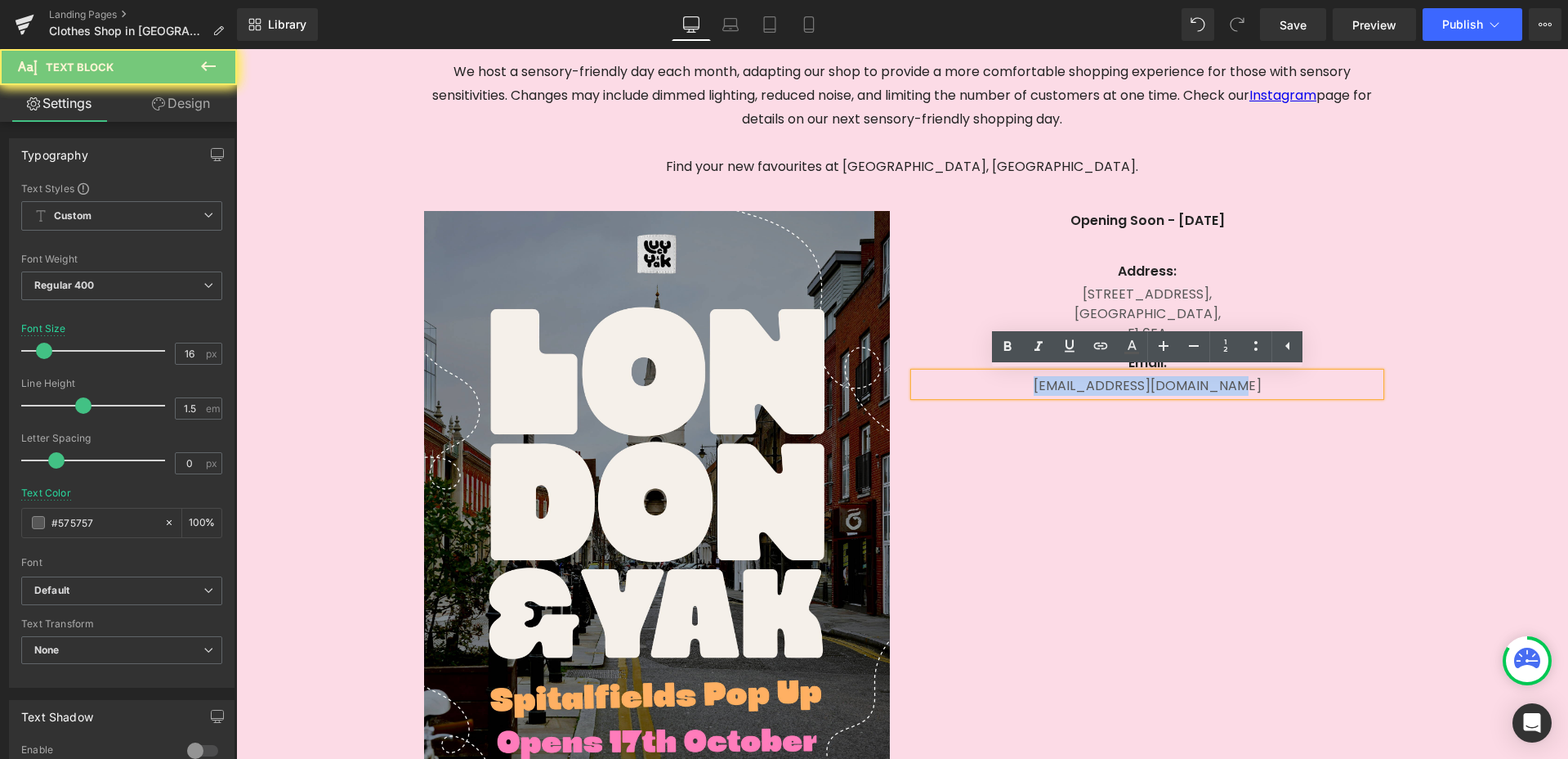
click at [1197, 382] on div "[EMAIL_ADDRESS][DOMAIN_NAME]" at bounding box center [1147, 384] width 466 height 23
copy div "[EMAIL_ADDRESS][DOMAIN_NAME]"
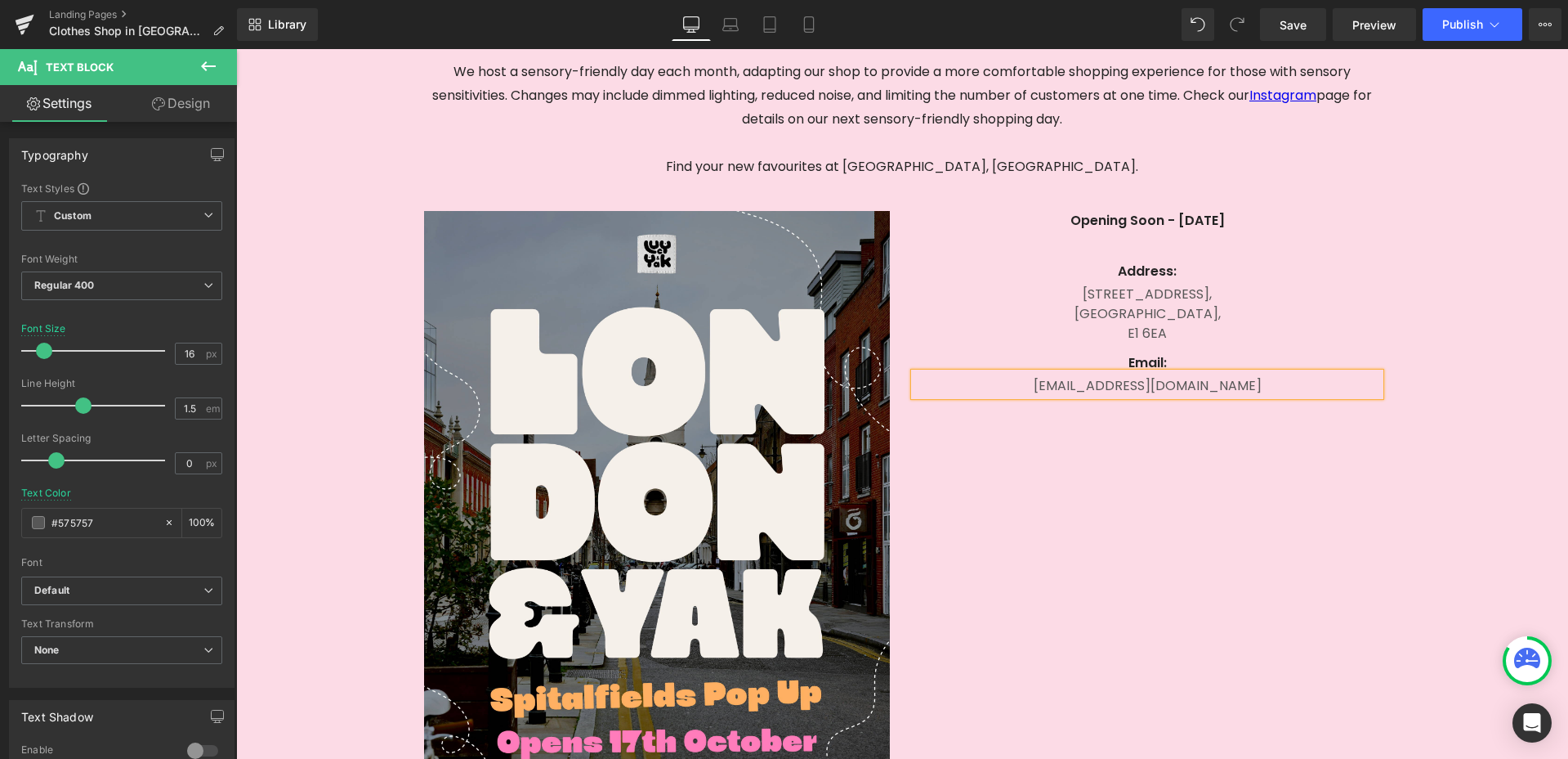
click at [1214, 389] on div "[EMAIL_ADDRESS][DOMAIN_NAME]" at bounding box center [1147, 384] width 466 height 23
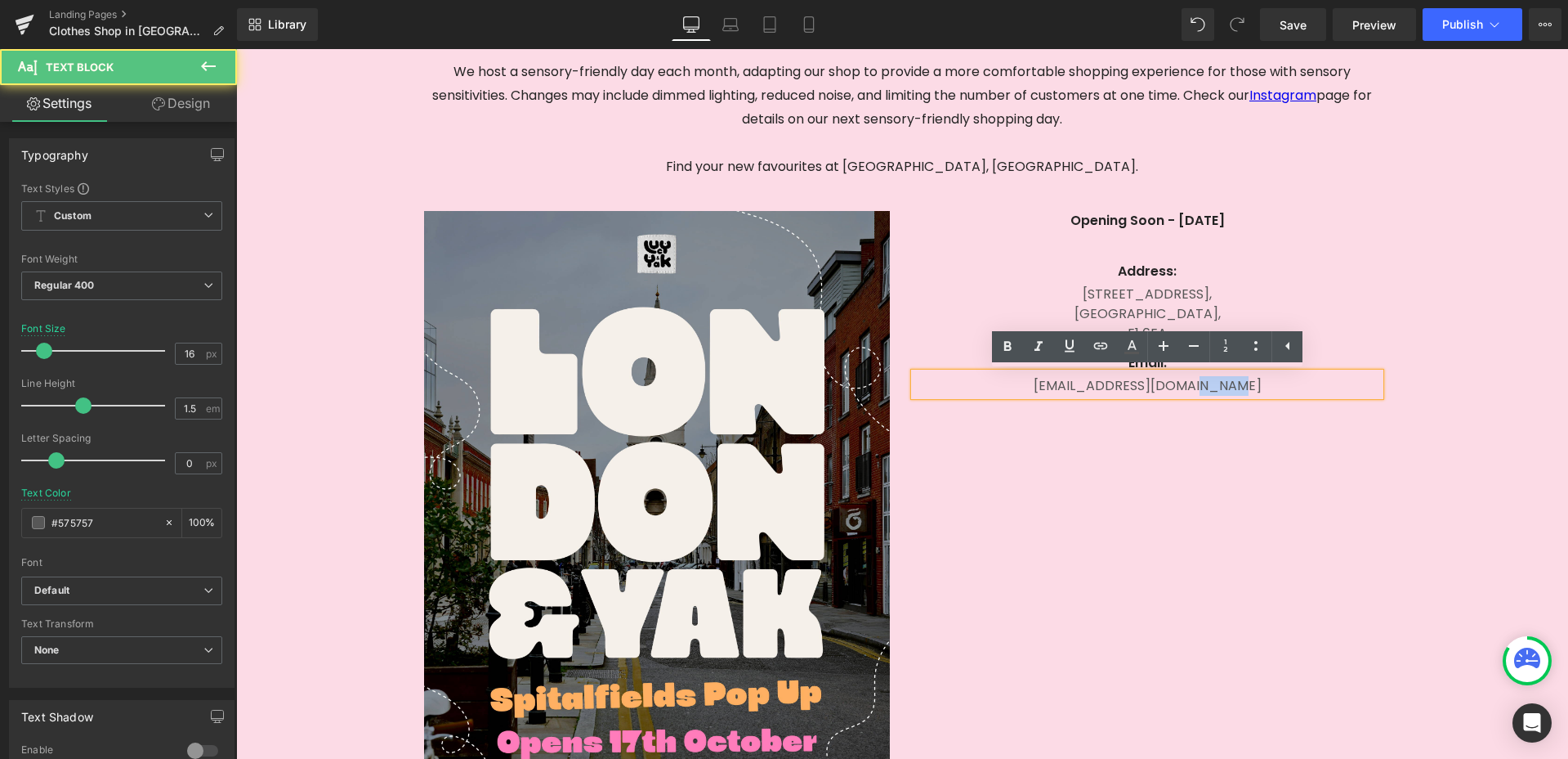
click at [1214, 389] on div "[EMAIL_ADDRESS][DOMAIN_NAME]" at bounding box center [1147, 384] width 466 height 23
copy div "[EMAIL_ADDRESS][DOMAIN_NAME]"
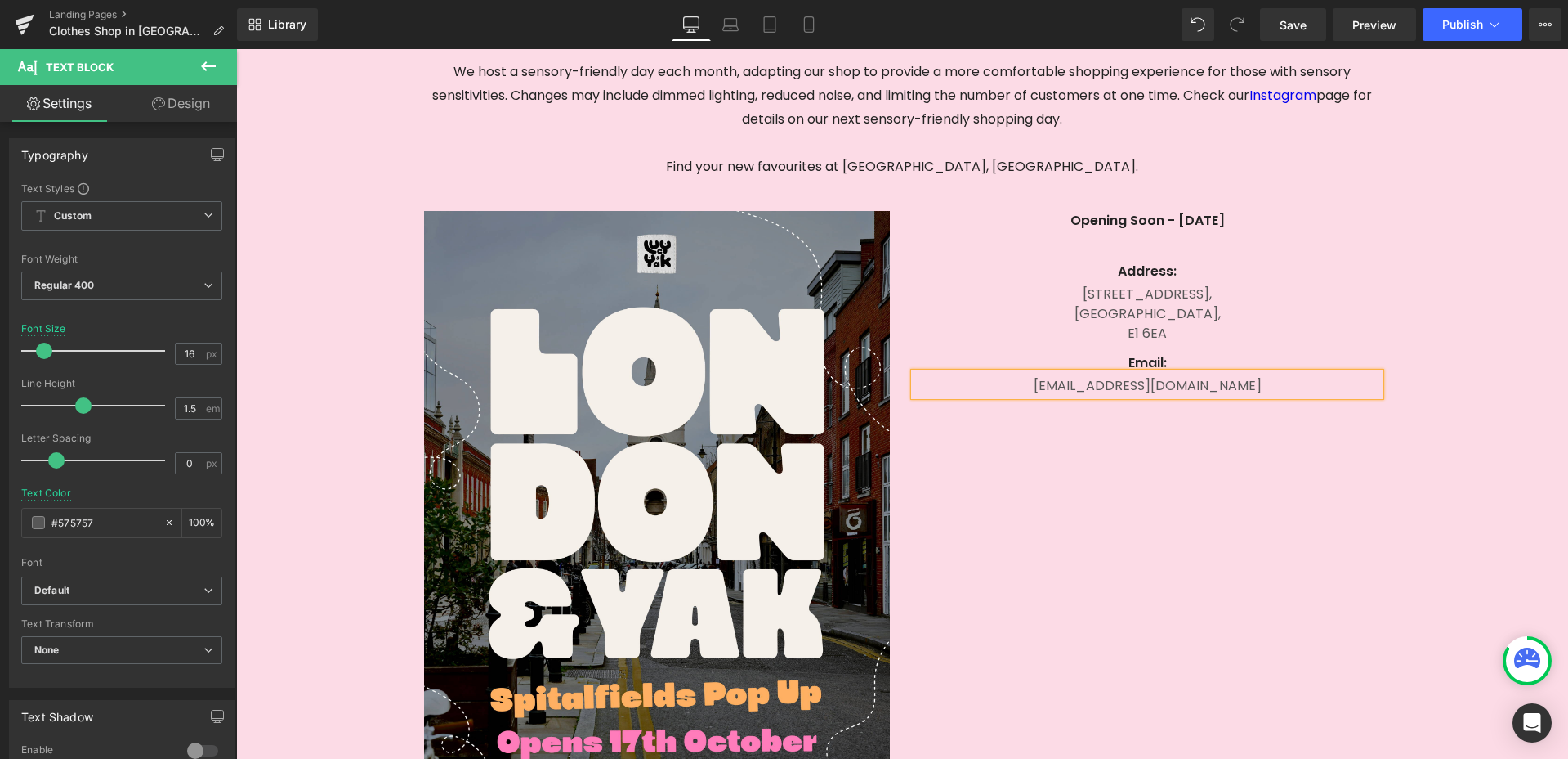
click at [1302, 376] on div "[EMAIL_ADDRESS][DOMAIN_NAME]" at bounding box center [1147, 384] width 466 height 23
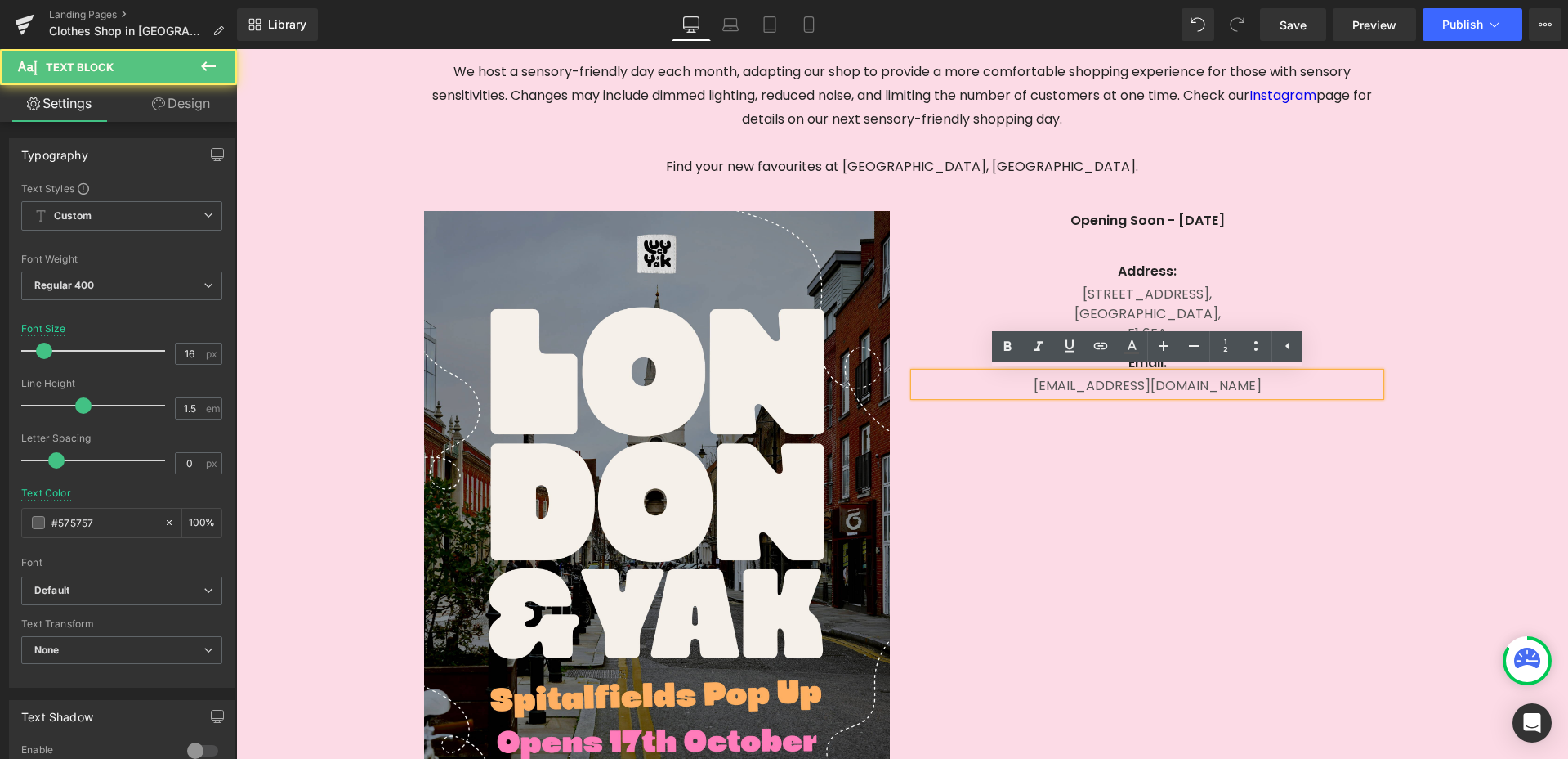
click at [1217, 385] on div "[EMAIL_ADDRESS][DOMAIN_NAME]" at bounding box center [1147, 384] width 466 height 23
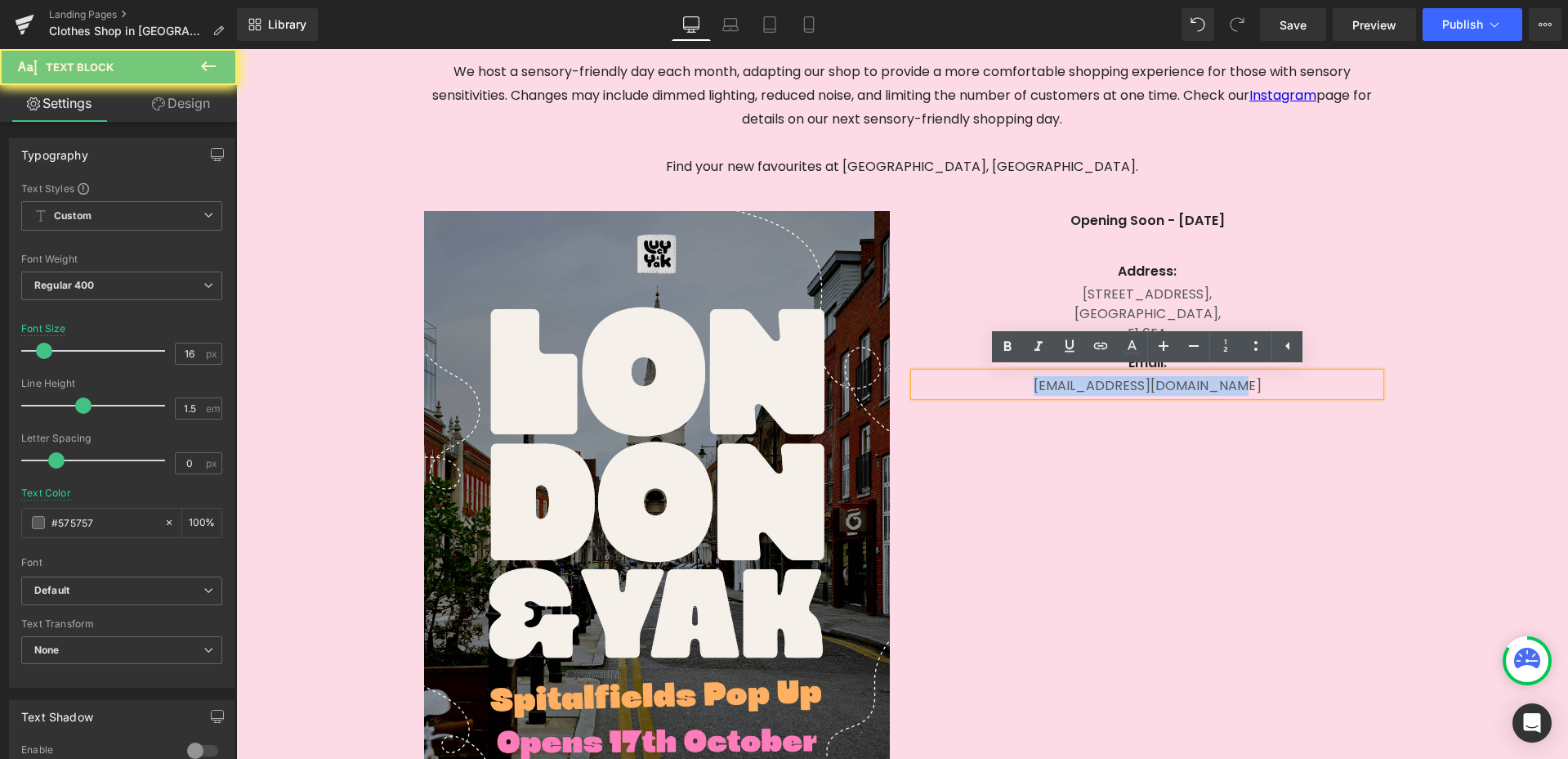
click at [1217, 385] on div "[EMAIL_ADDRESS][DOMAIN_NAME]" at bounding box center [1147, 384] width 466 height 23
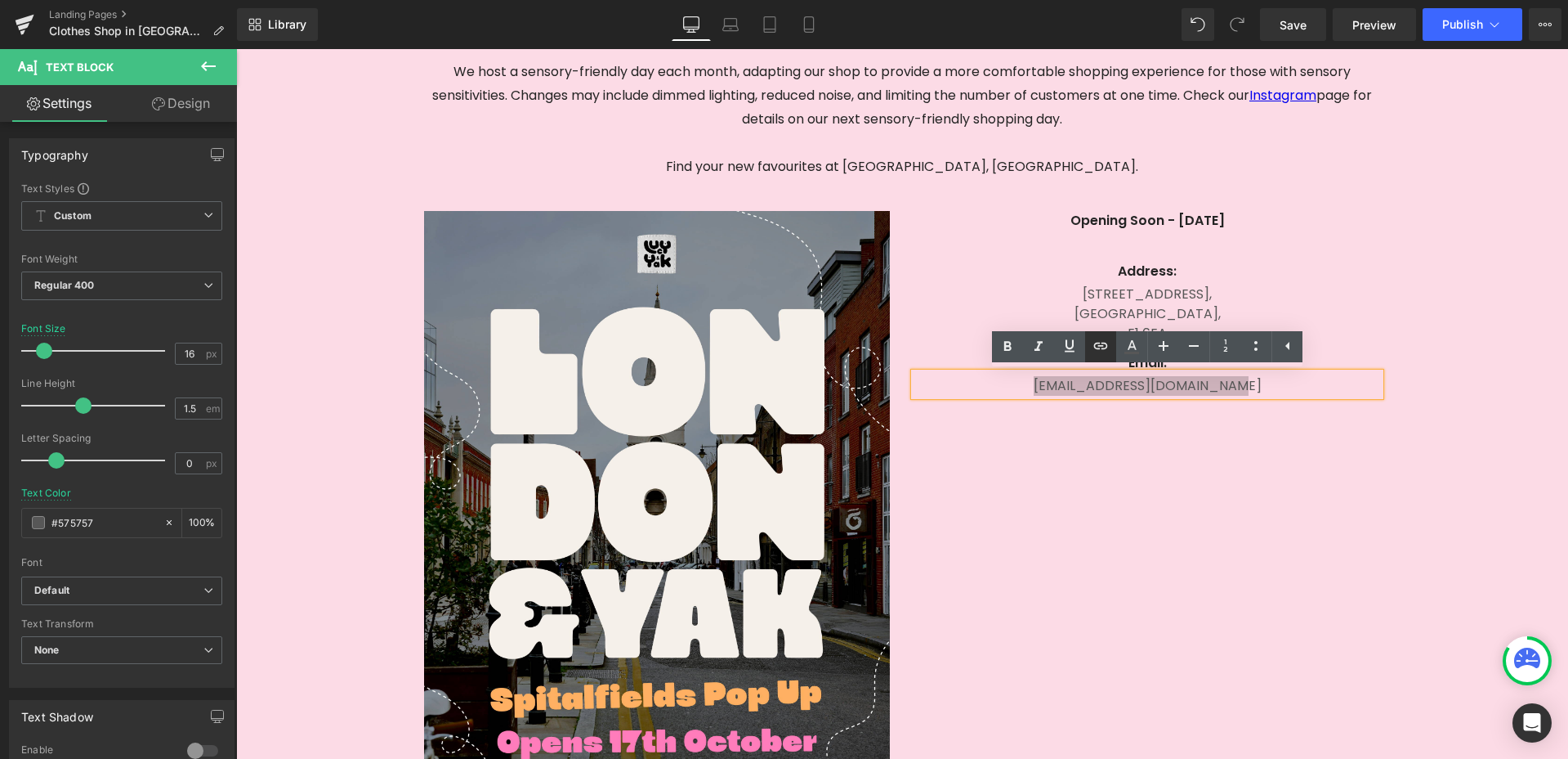
click at [1102, 354] on icon at bounding box center [1101, 346] width 20 height 20
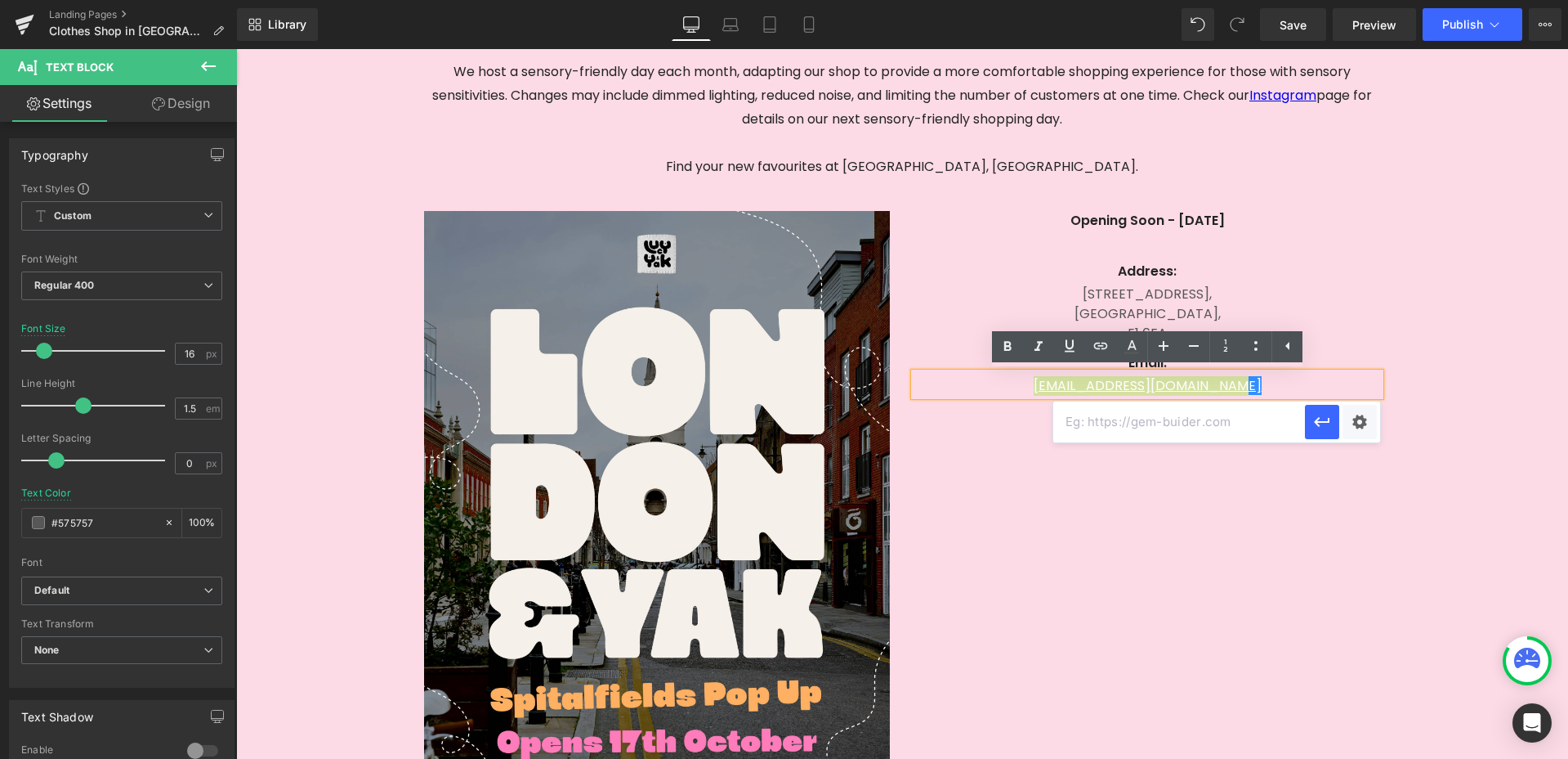
click at [1160, 423] on input "text" at bounding box center [1179, 422] width 251 height 41
paste input "[EMAIL_ADDRESS][DOMAIN_NAME]"
type input "mailto:[EMAIL_ADDRESS][DOMAIN_NAME]"
click at [1318, 427] on icon "button" at bounding box center [1322, 422] width 20 height 20
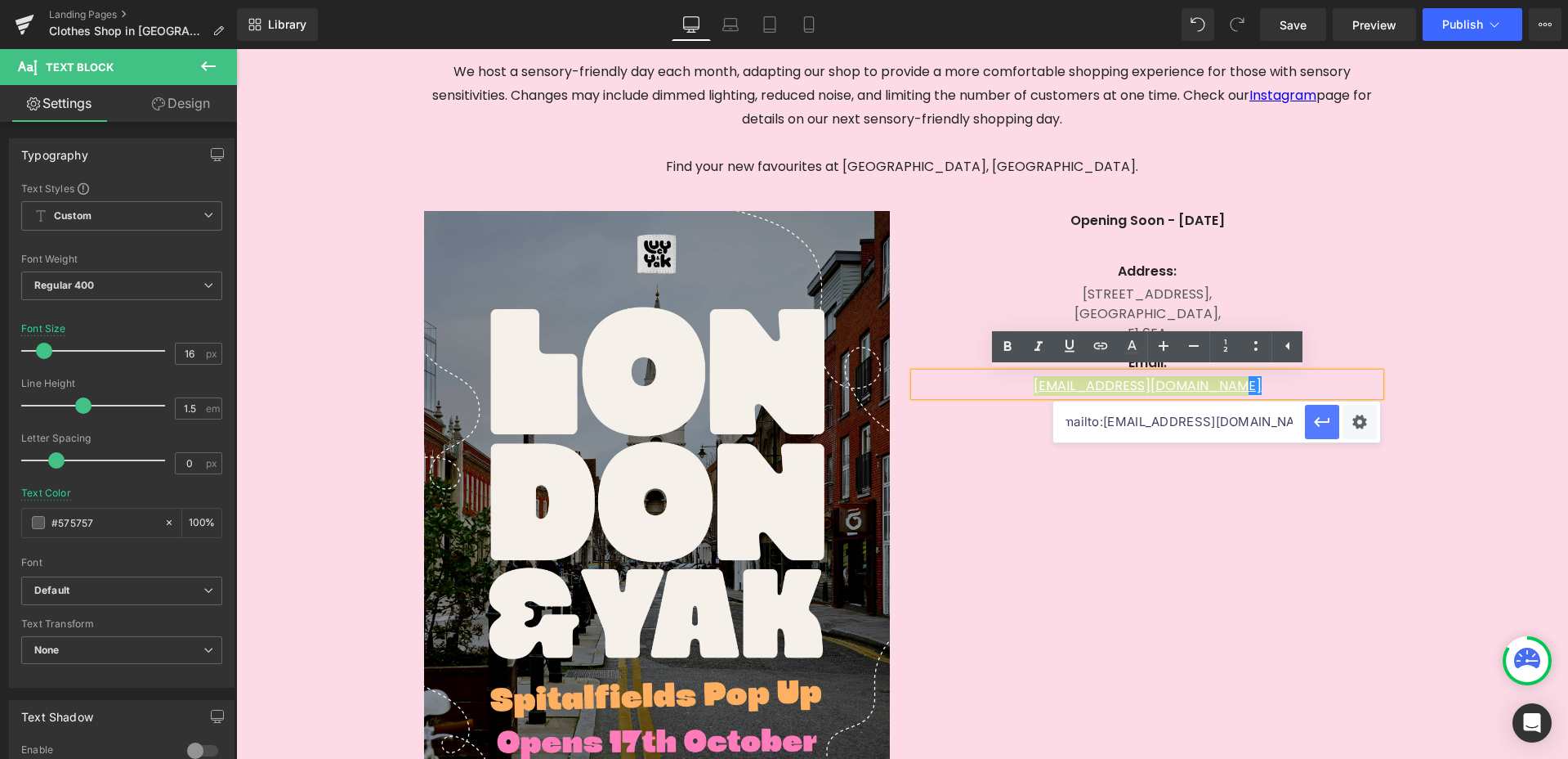
scroll to position [0, 0]
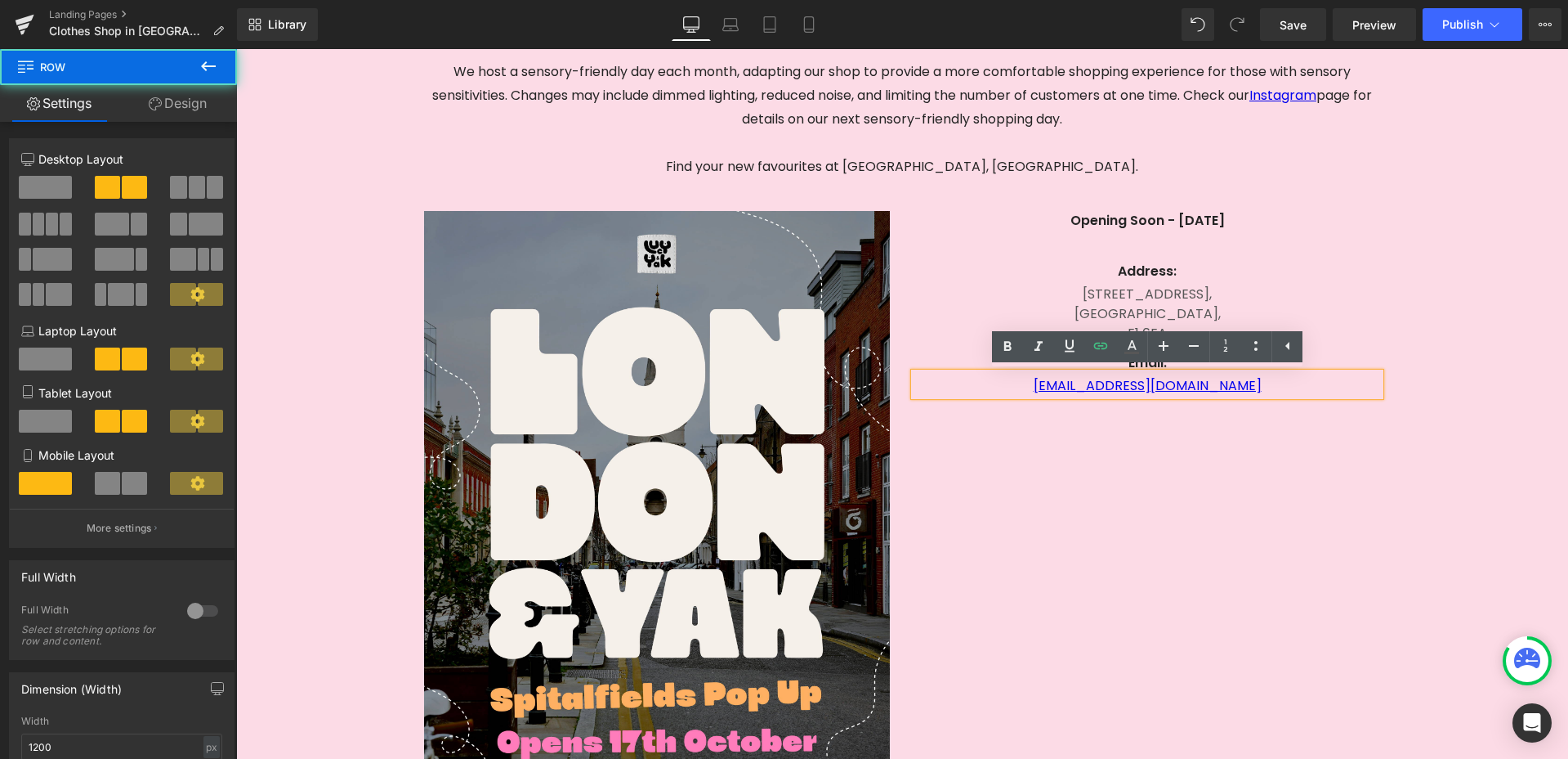
click at [1334, 475] on div "Image Opening Soon - [DATE] Text Block Text Block Address: Text [STREET_ADDRESS…" at bounding box center [903, 494] width 981 height 616
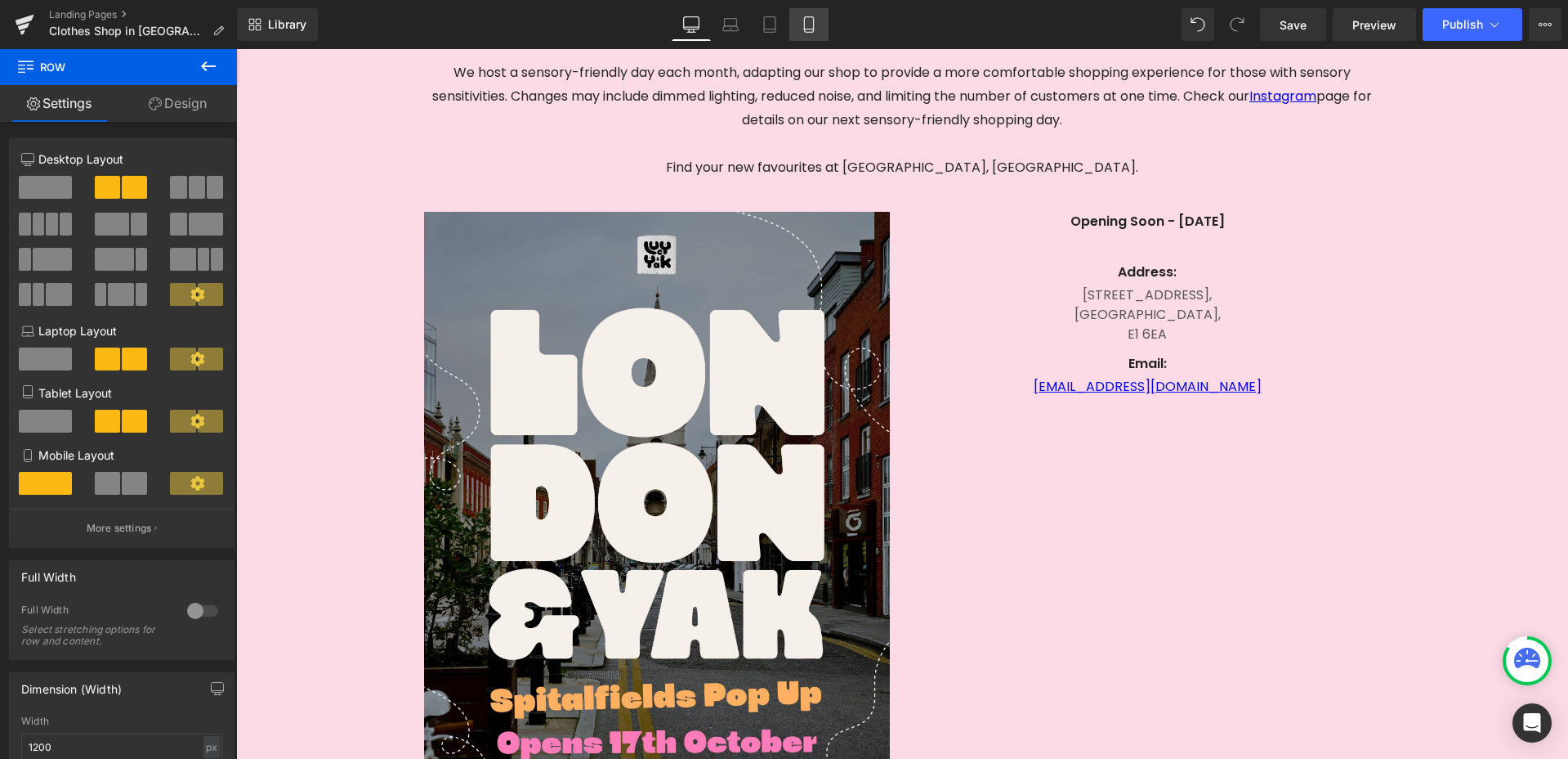
click at [808, 26] on icon at bounding box center [808, 24] width 16 height 16
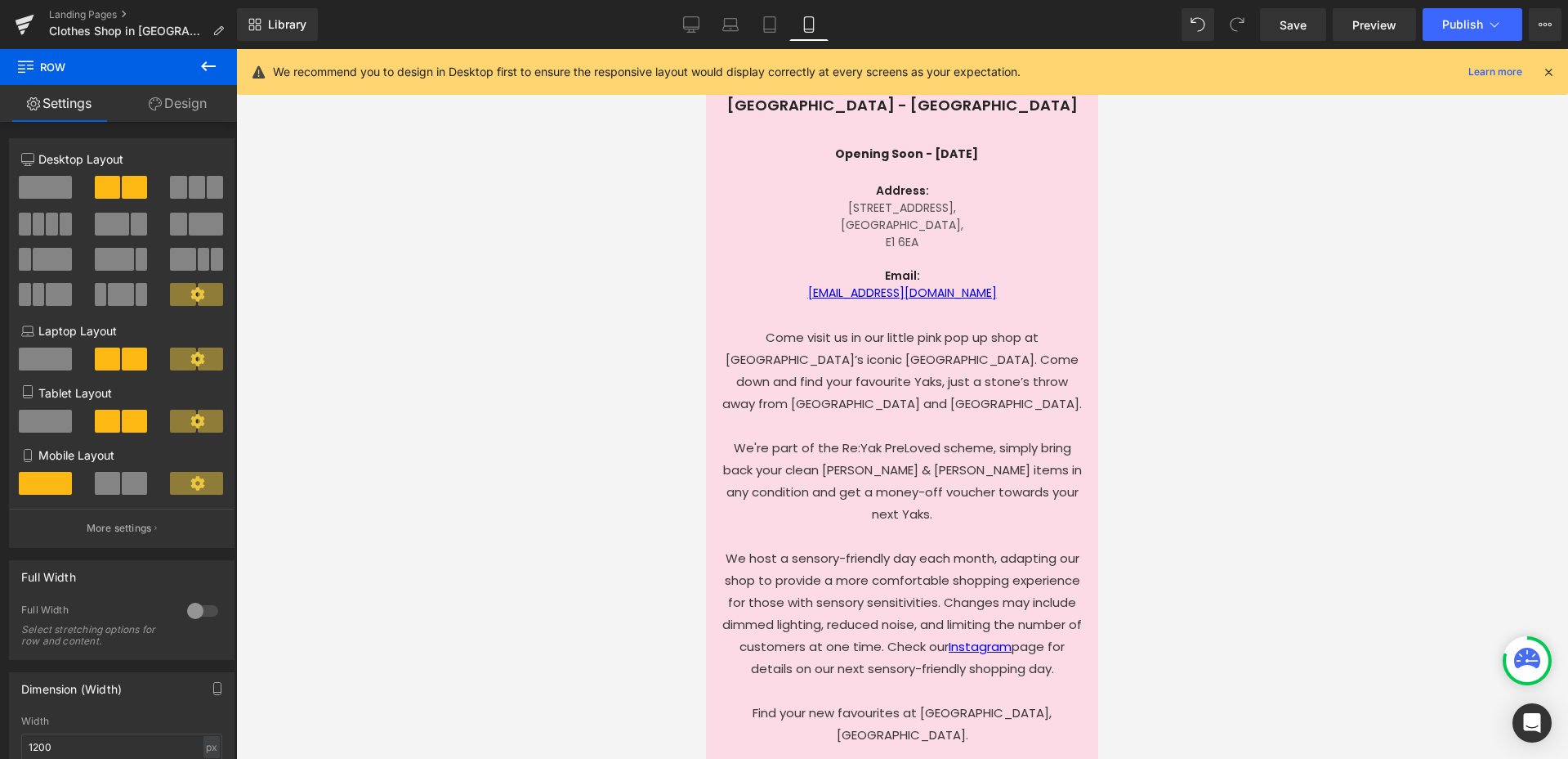
scroll to position [716, 0]
click at [1295, 28] on span "Save" at bounding box center [1293, 24] width 27 height 17
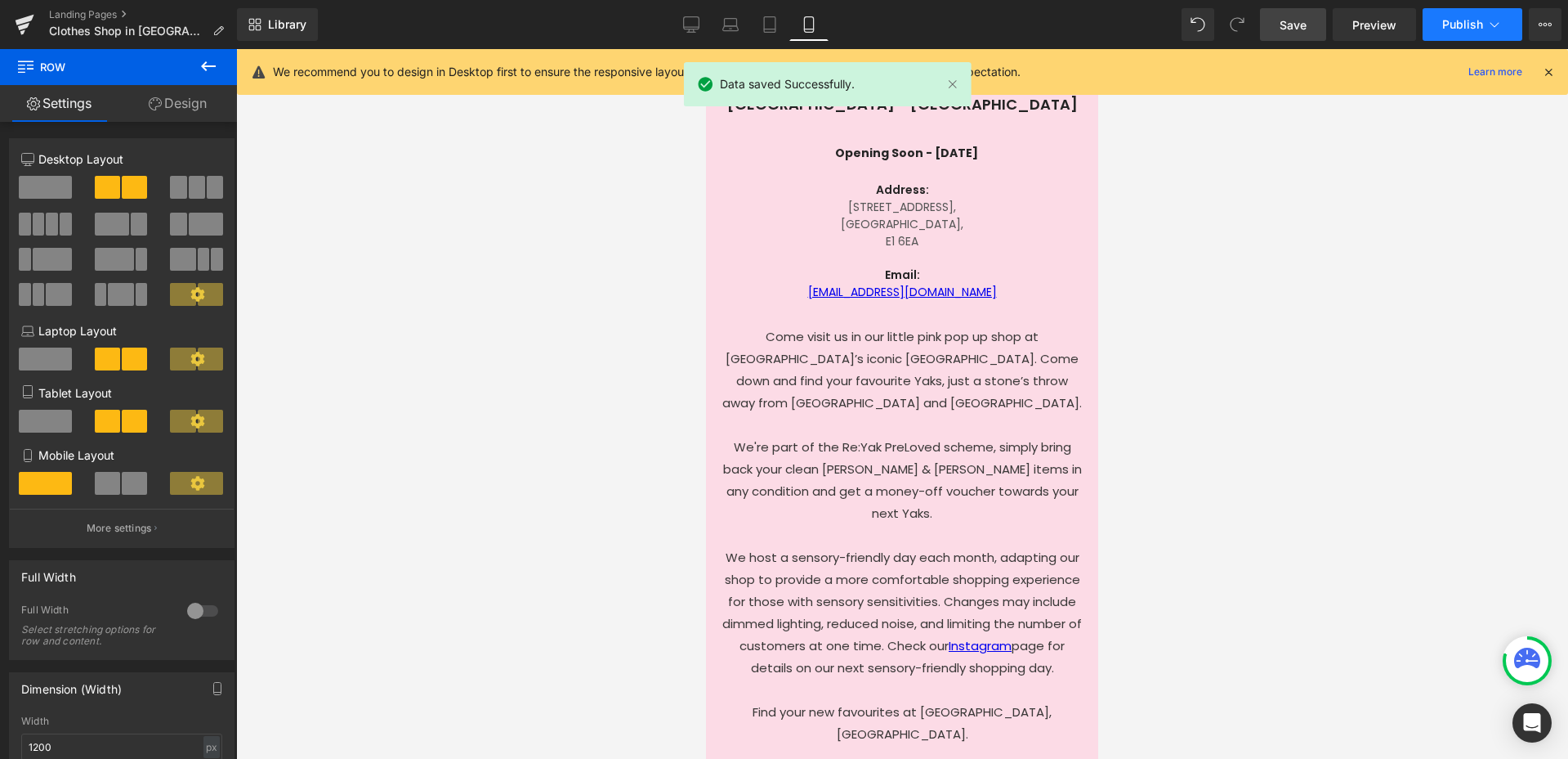
click at [1450, 18] on span "Publish" at bounding box center [1462, 24] width 41 height 13
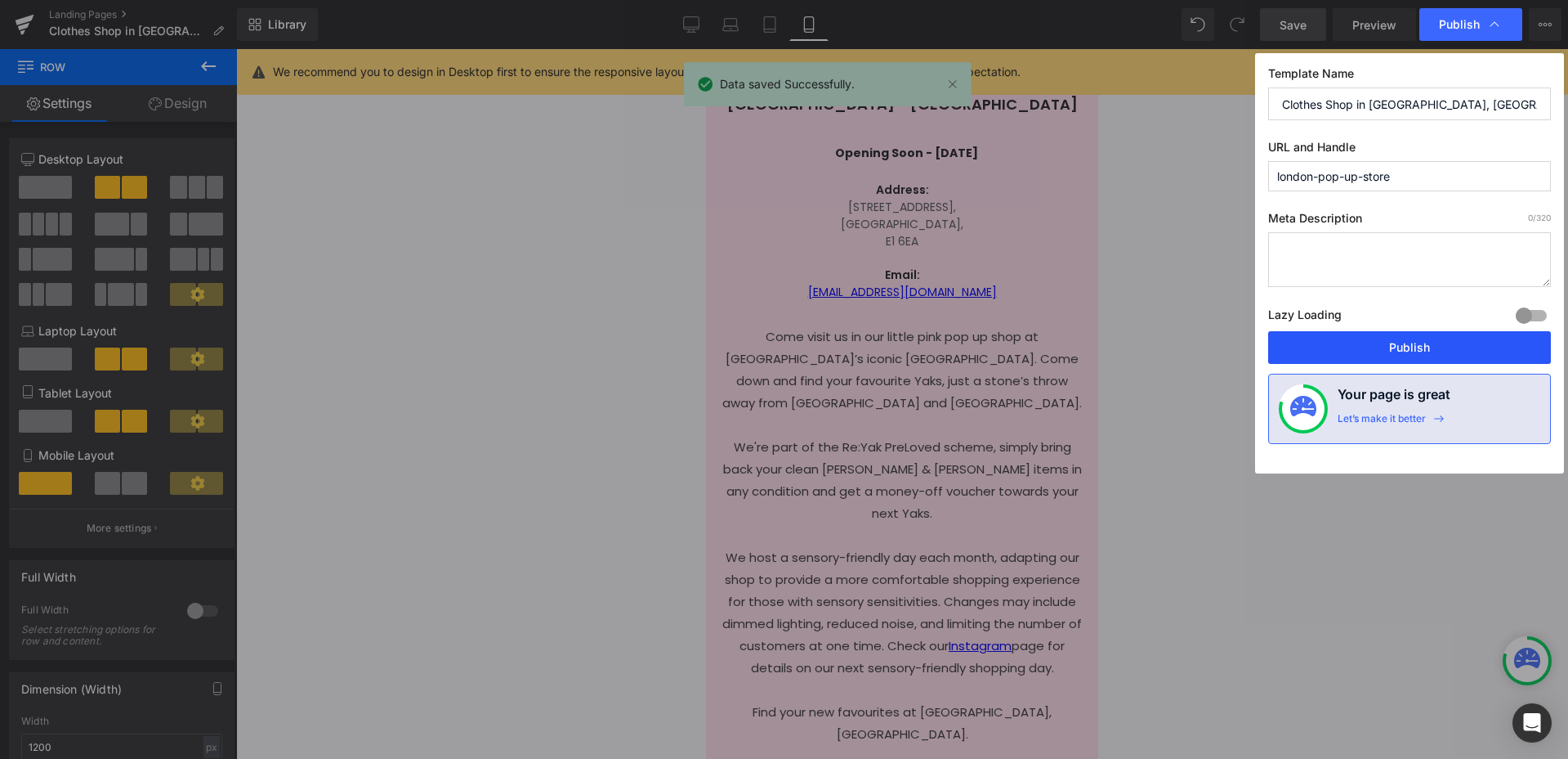
click at [1421, 341] on button "Publish" at bounding box center [1409, 347] width 283 height 33
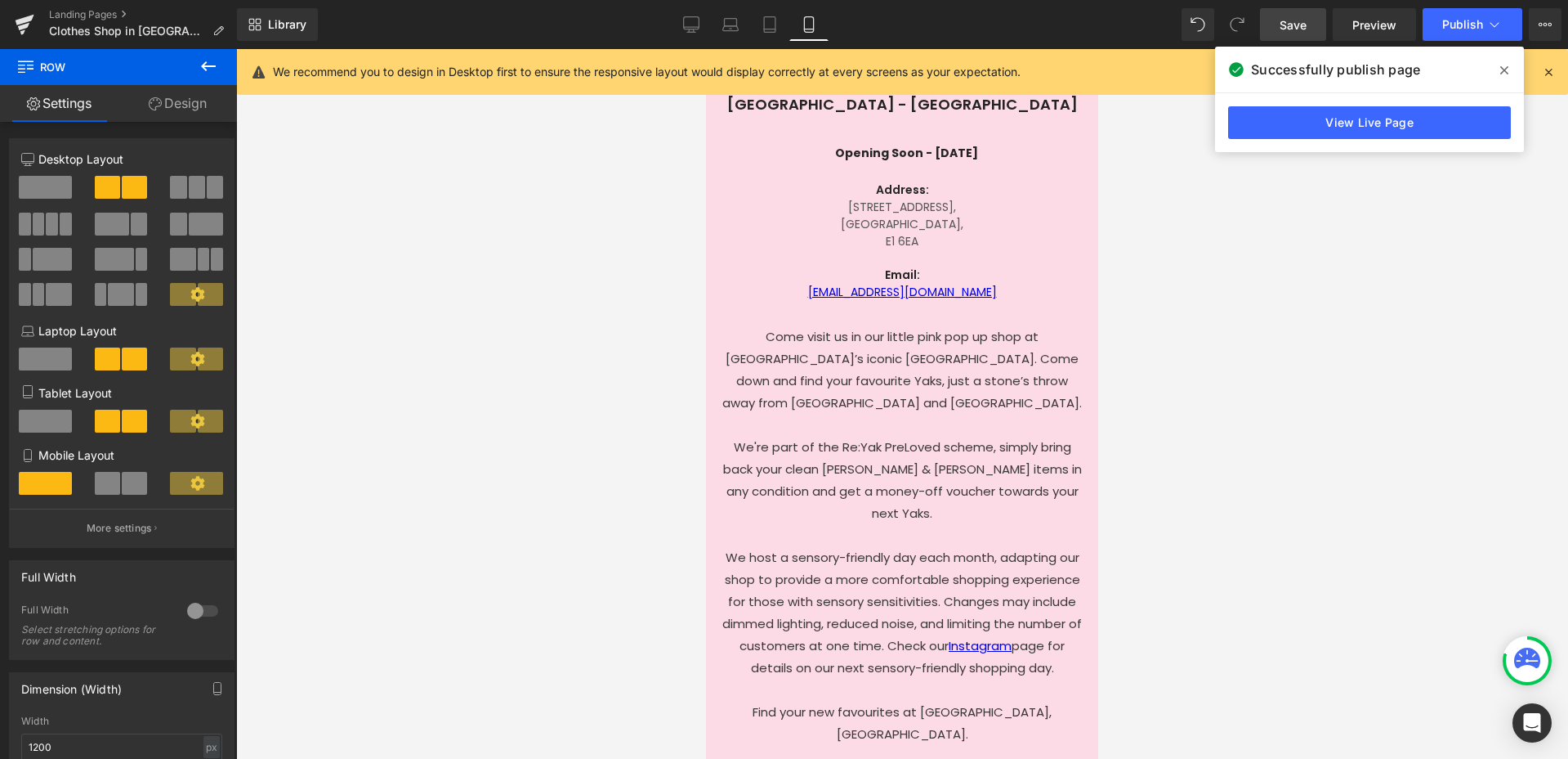
click at [1416, 129] on link "View Live Page" at bounding box center [1369, 123] width 283 height 33
